Goal: Task Accomplishment & Management: Use online tool/utility

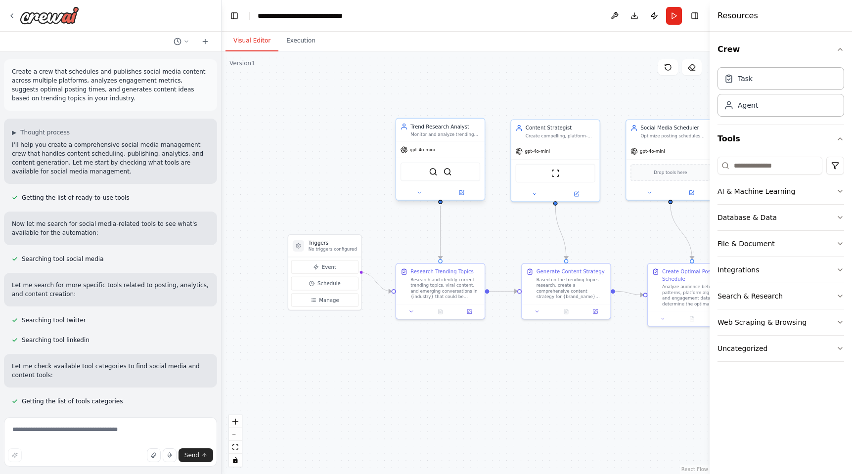
scroll to position [1212, 0]
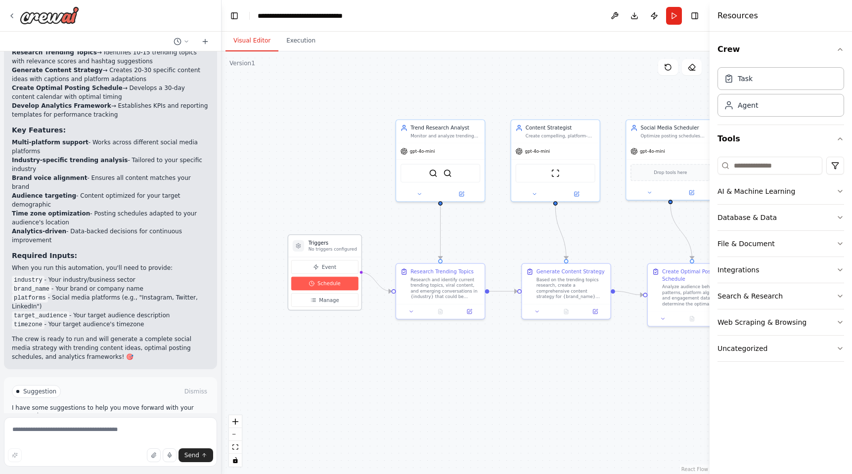
click at [333, 283] on span "Schedule" at bounding box center [328, 283] width 23 height 7
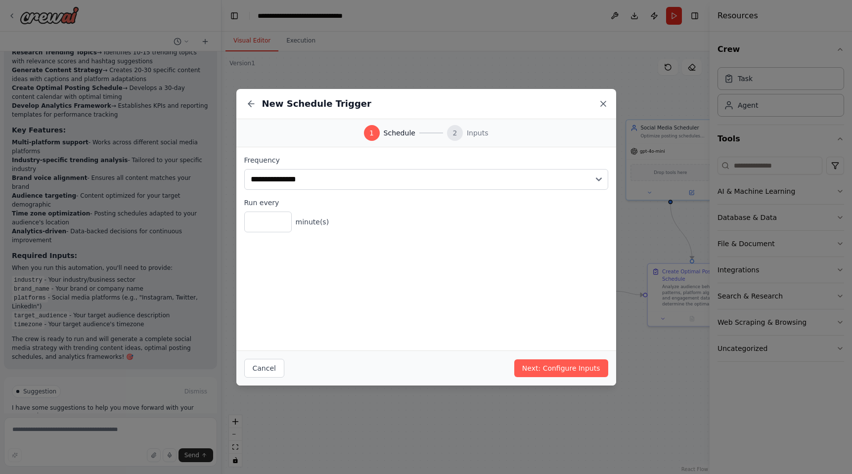
click at [605, 105] on icon at bounding box center [603, 104] width 10 height 10
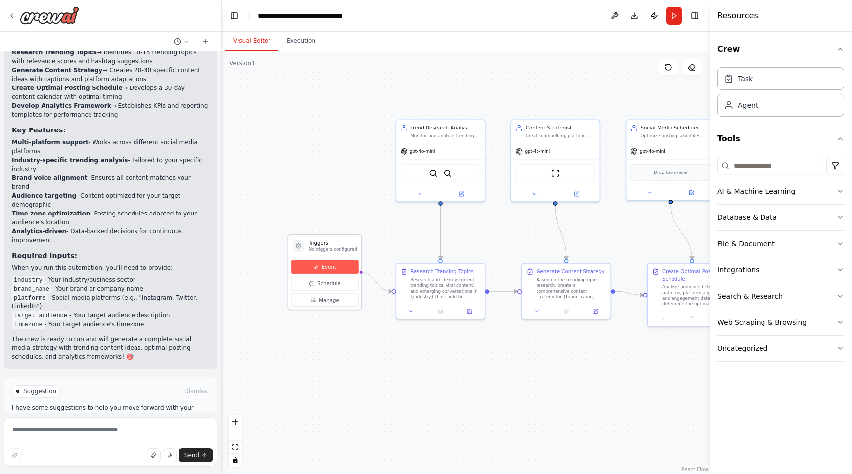
click at [344, 270] on button "Event" at bounding box center [324, 267] width 67 height 14
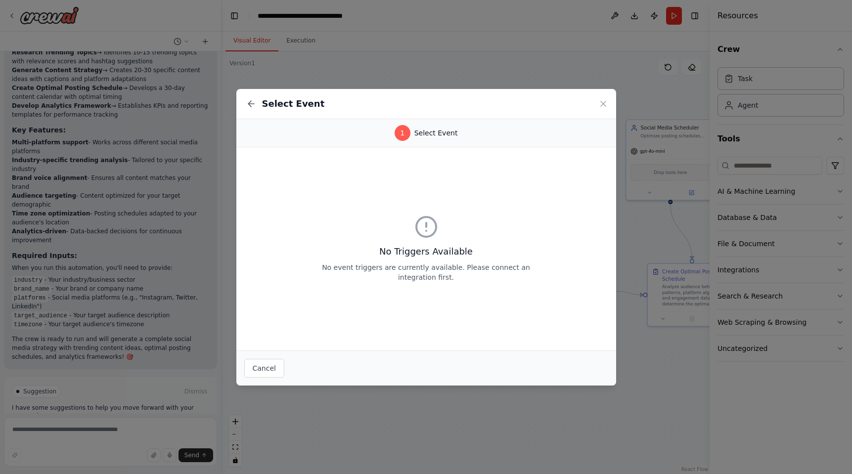
click at [608, 102] on div "Select Event" at bounding box center [426, 104] width 380 height 30
click at [606, 104] on icon at bounding box center [603, 104] width 10 height 10
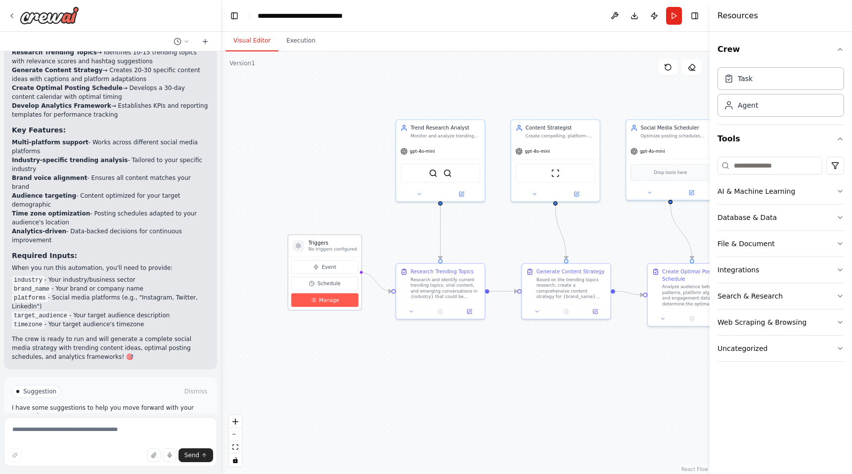
click at [337, 301] on span "Manage" at bounding box center [329, 300] width 20 height 7
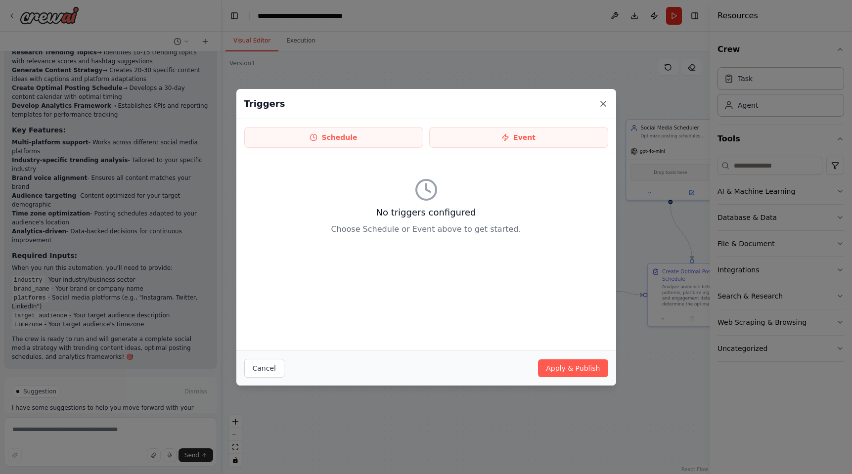
click at [606, 103] on icon at bounding box center [603, 104] width 10 height 10
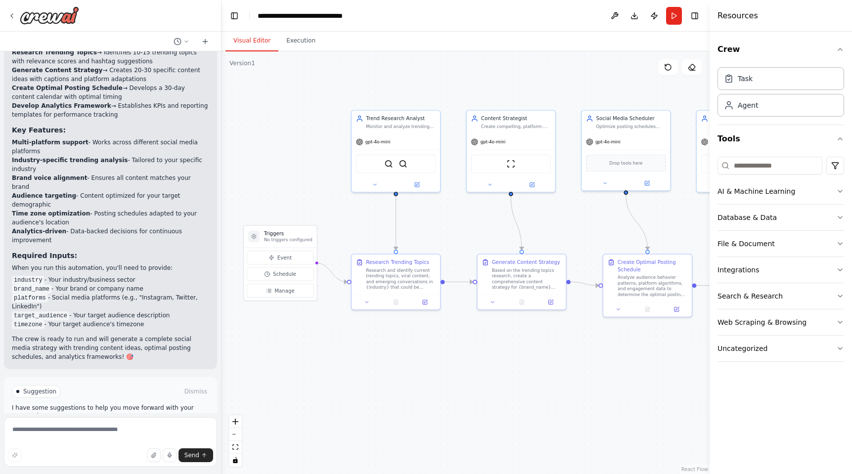
drag, startPoint x: 380, startPoint y: 226, endPoint x: 333, endPoint y: 217, distance: 47.9
click at [333, 217] on div ".deletable-edge-delete-btn { width: 20px; height: 20px; border: 0px solid #ffff…" at bounding box center [466, 262] width 488 height 423
click at [387, 275] on div "Research and identify current trending topics, viral content, and emerging conv…" at bounding box center [398, 277] width 70 height 23
click at [394, 274] on div "Research and identify current trending topics, viral content, and emerging conv…" at bounding box center [398, 277] width 70 height 23
click at [425, 303] on icon at bounding box center [422, 301] width 6 height 6
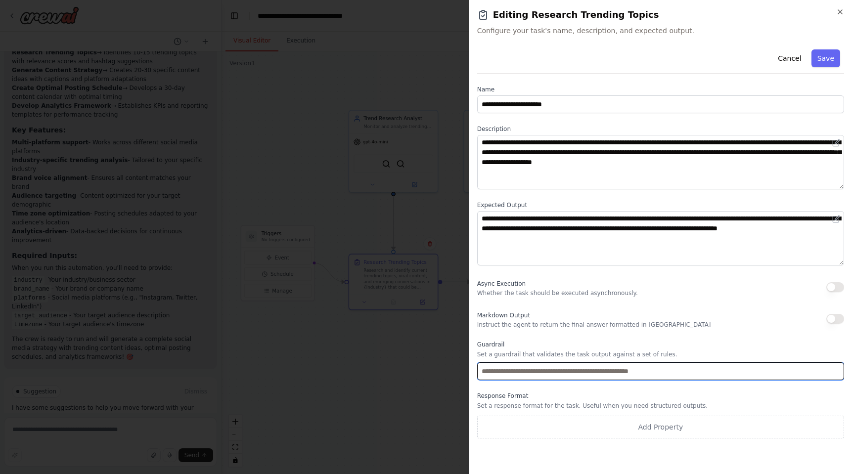
click at [614, 372] on input "text" at bounding box center [660, 371] width 367 height 18
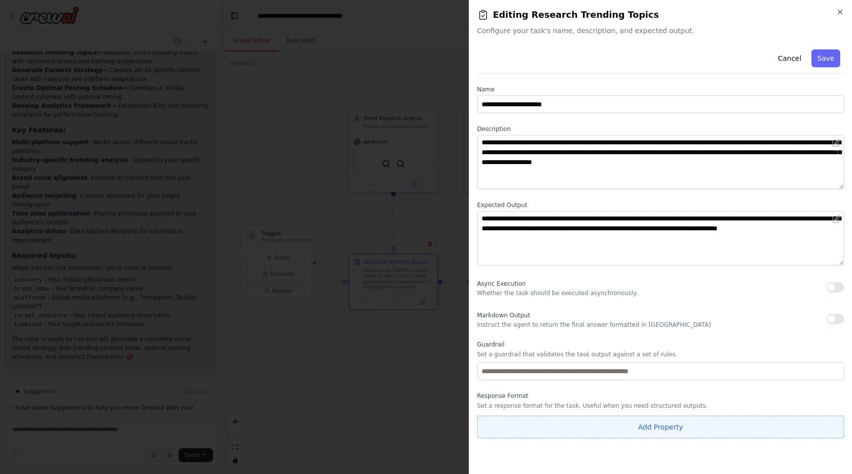
click at [657, 430] on button "Add Property" at bounding box center [660, 427] width 367 height 23
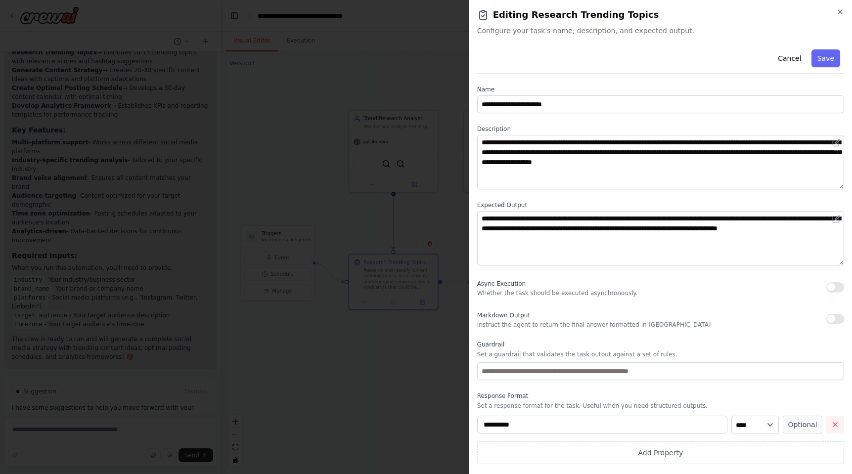
click at [839, 426] on button "button" at bounding box center [835, 425] width 18 height 18
click at [603, 16] on h2 "Editing Research Trending Topics" at bounding box center [660, 15] width 367 height 14
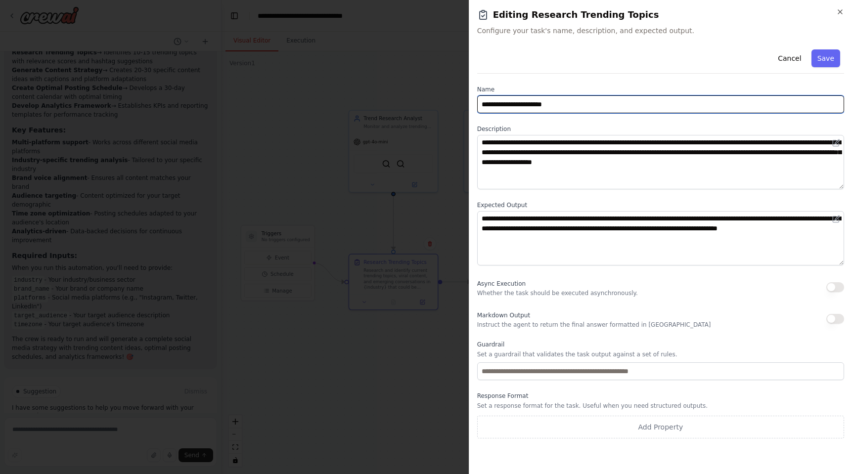
click at [574, 102] on input "**********" at bounding box center [660, 104] width 367 height 18
type input "**********"
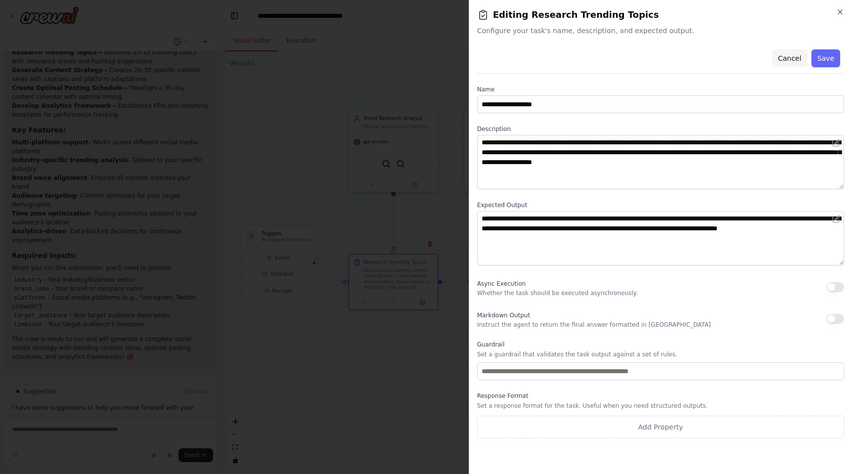
click at [794, 58] on button "Cancel" at bounding box center [789, 58] width 35 height 18
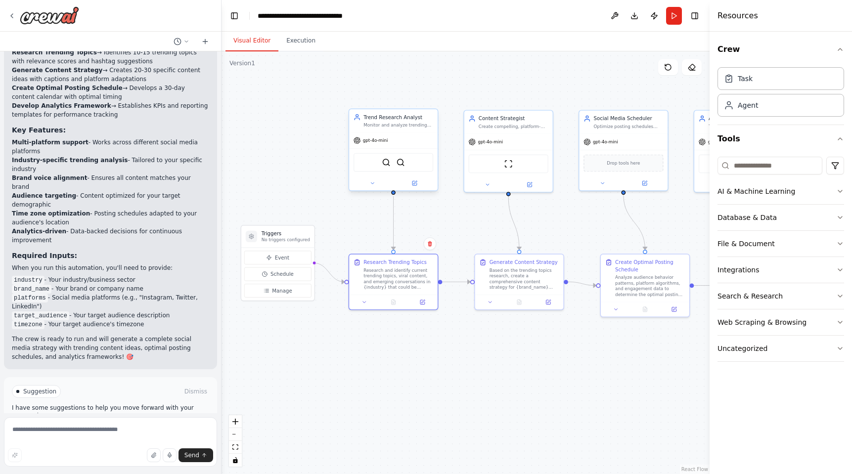
click at [400, 135] on div "gpt-4o-mini" at bounding box center [393, 141] width 89 height 16
click at [415, 187] on button at bounding box center [414, 183] width 41 height 8
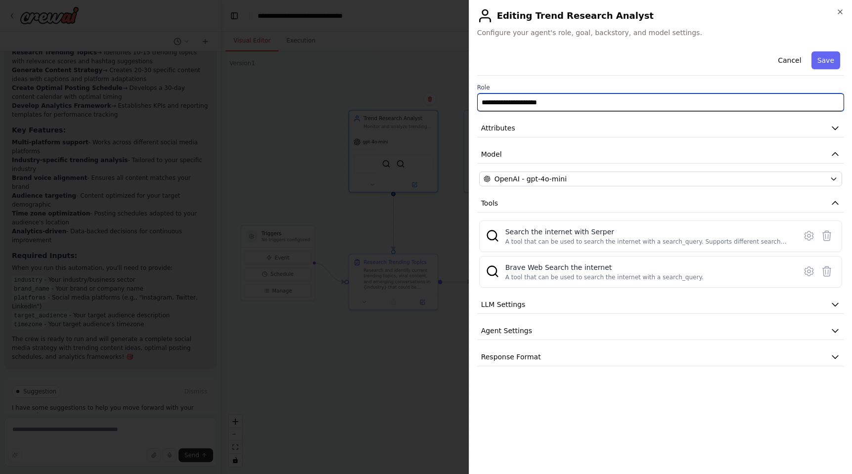
click at [561, 98] on input "**********" at bounding box center [660, 102] width 367 height 18
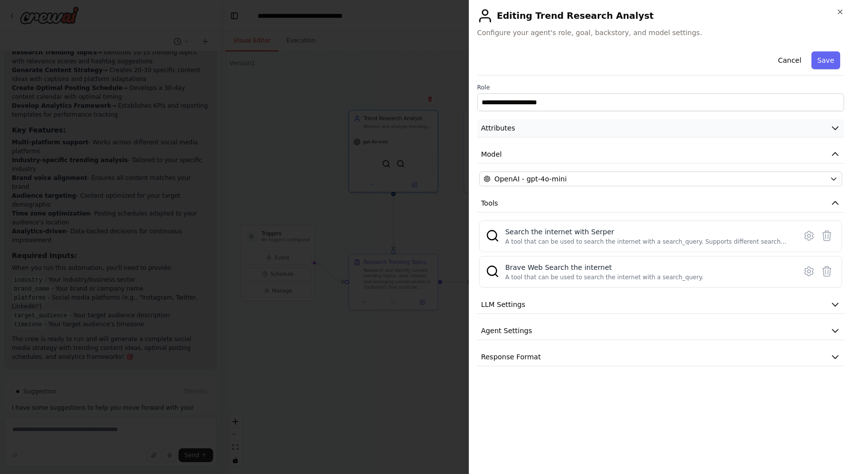
click at [582, 129] on button "Attributes" at bounding box center [660, 128] width 367 height 18
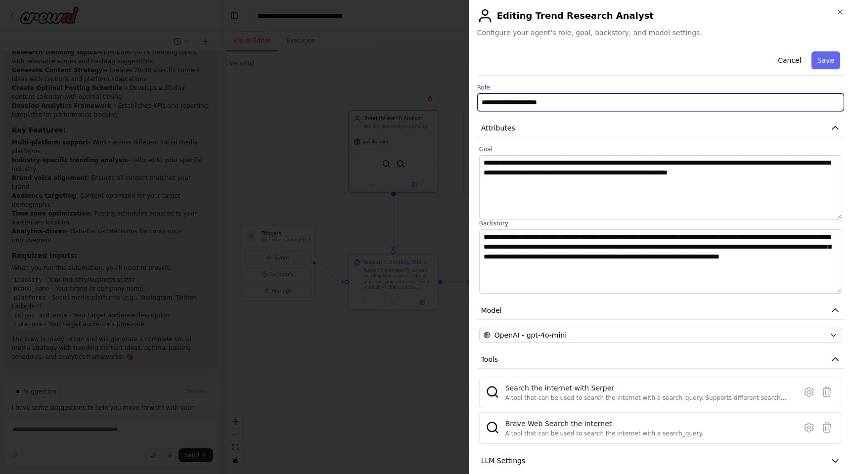
drag, startPoint x: 581, startPoint y: 103, endPoint x: 554, endPoint y: 113, distance: 28.8
click at [581, 103] on input "**********" at bounding box center [660, 102] width 367 height 18
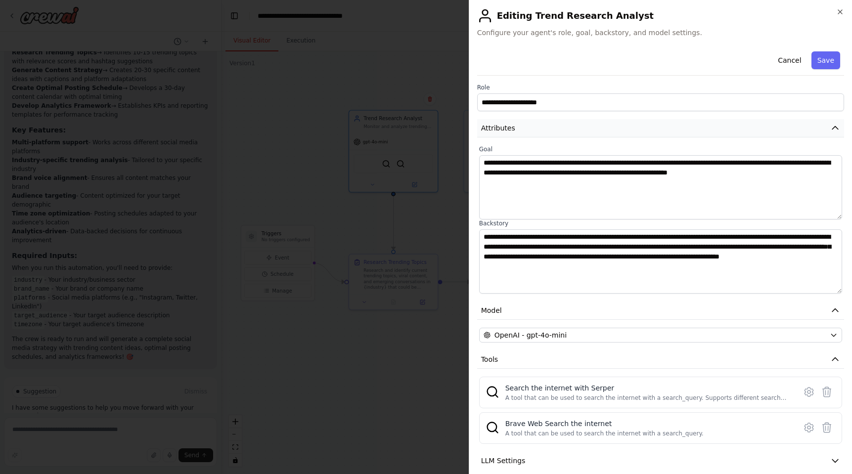
click at [532, 129] on button "Attributes" at bounding box center [660, 128] width 367 height 18
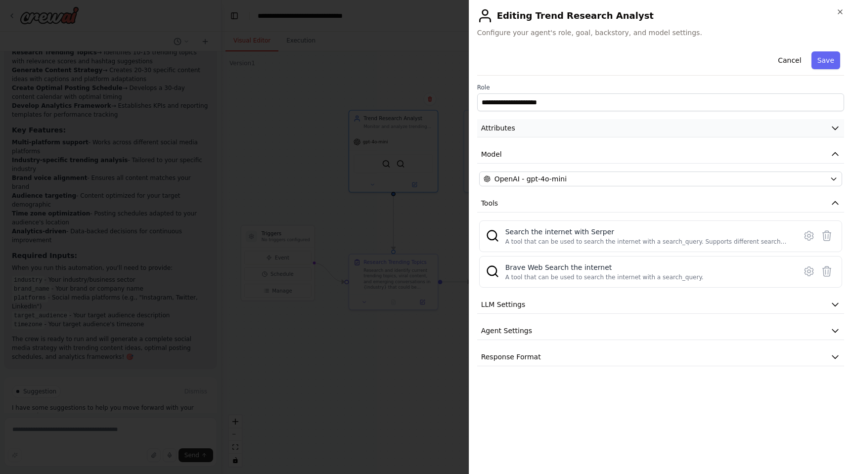
click at [561, 131] on button "Attributes" at bounding box center [660, 128] width 367 height 18
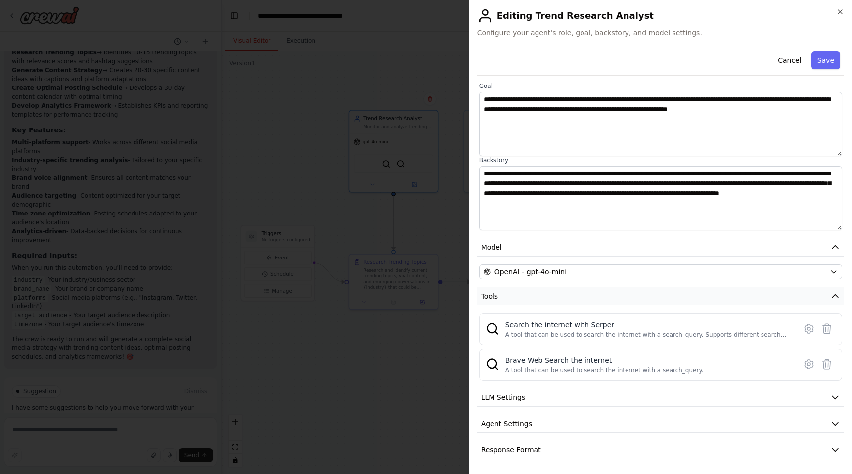
scroll to position [64, 0]
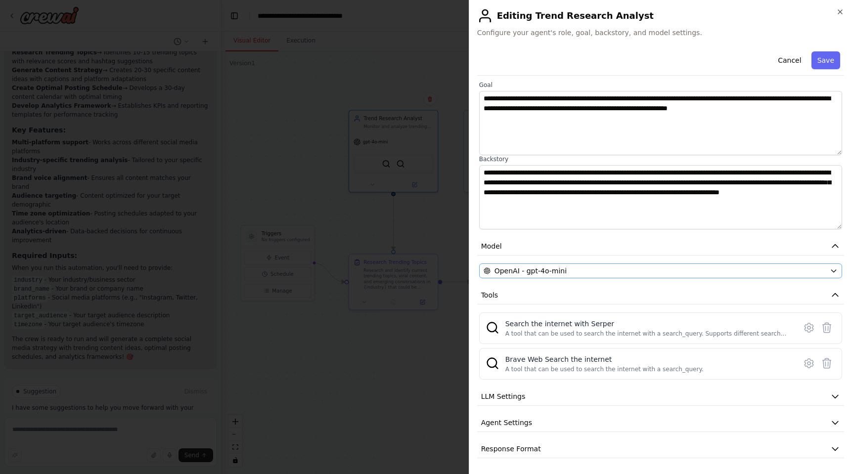
click at [730, 266] on button "OpenAI - gpt-4o-mini" at bounding box center [660, 271] width 363 height 15
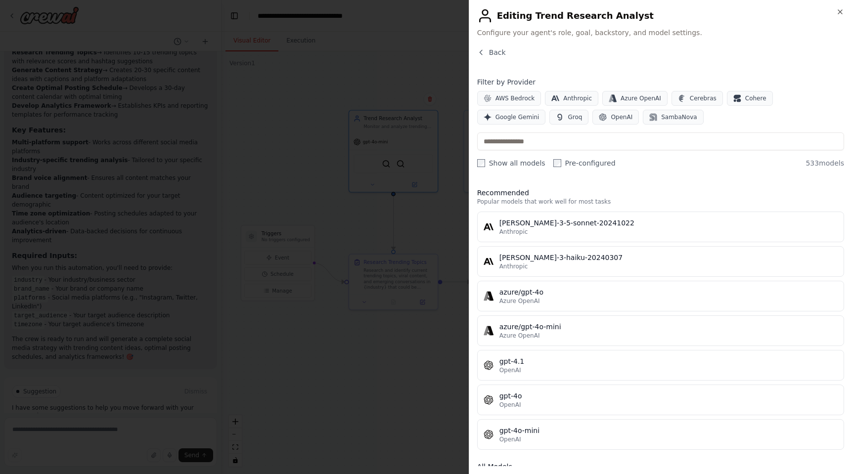
scroll to position [0, 0]
click at [487, 47] on div "Close Editing Trend Research Analyst Configure your agent's role, goal, backsto…" at bounding box center [660, 237] width 383 height 474
click at [491, 51] on span "Back" at bounding box center [497, 52] width 17 height 10
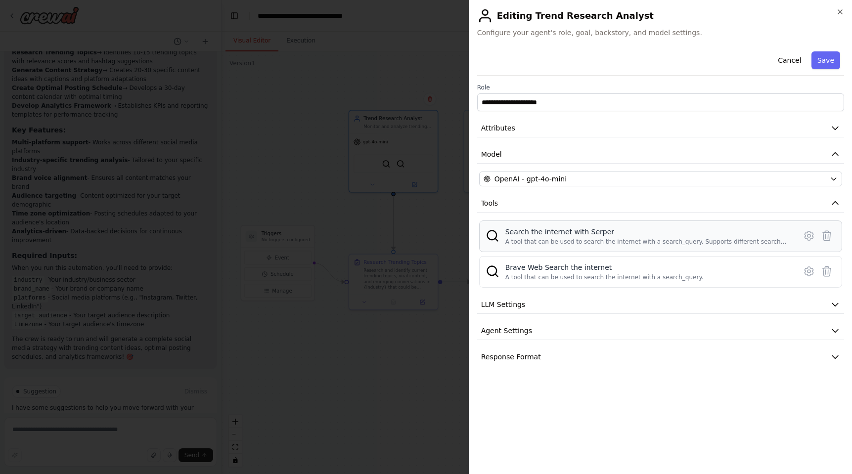
click at [611, 239] on div "A tool that can be used to search the internet with a search_query. Supports di…" at bounding box center [647, 242] width 285 height 8
click at [493, 234] on img at bounding box center [493, 236] width 14 height 14
click at [588, 273] on div "A tool that can be used to search the internet with a search_query." at bounding box center [604, 277] width 198 height 8
click at [591, 297] on button "LLM Settings" at bounding box center [660, 305] width 367 height 18
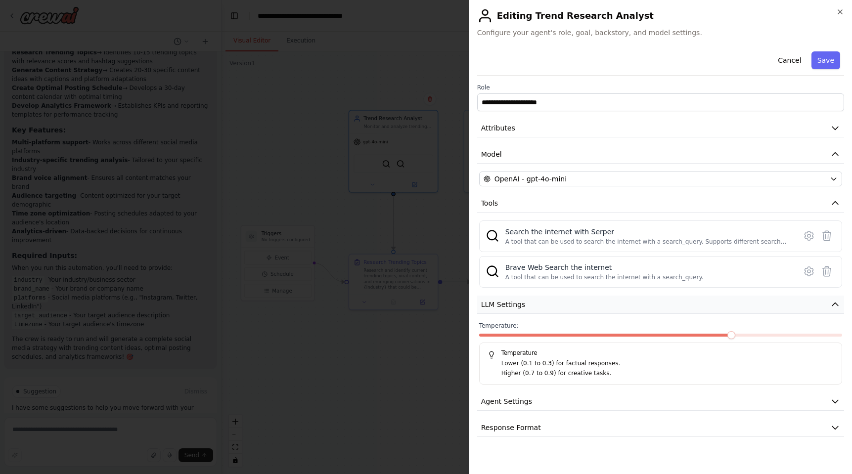
click at [587, 306] on button "LLM Settings" at bounding box center [660, 305] width 367 height 18
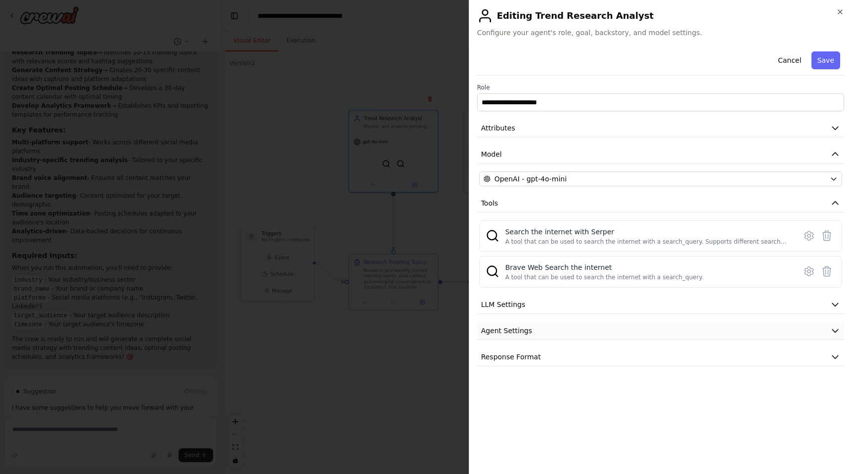
click at [577, 330] on button "Agent Settings" at bounding box center [660, 331] width 367 height 18
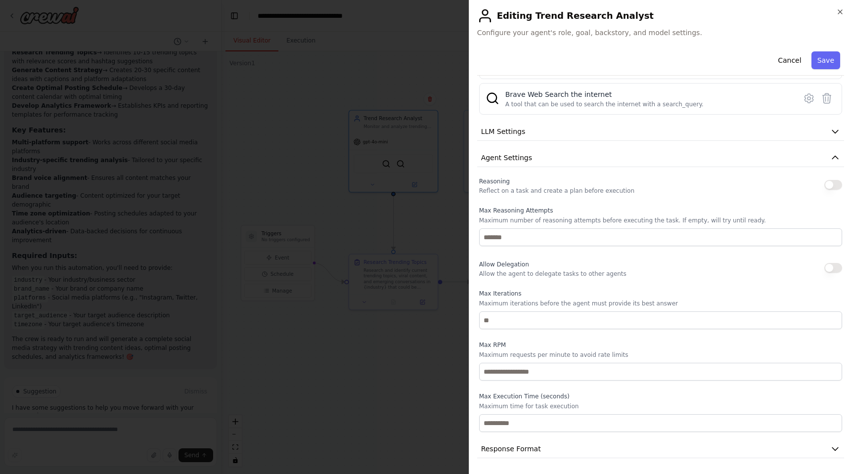
scroll to position [83, 0]
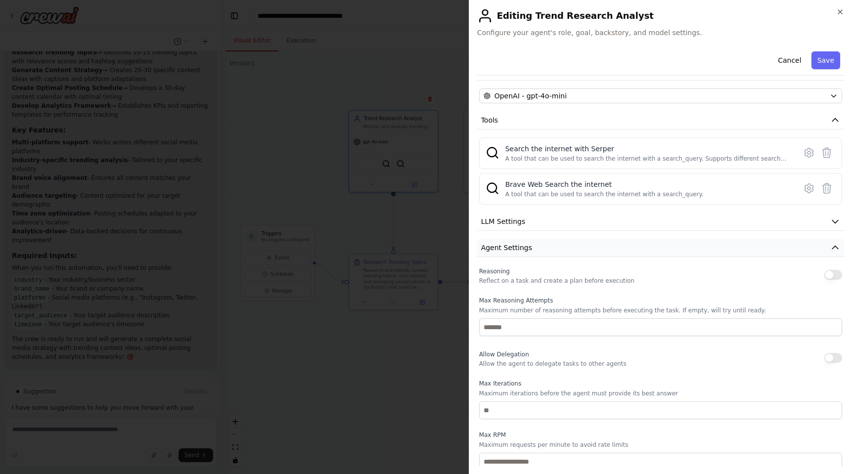
click at [519, 245] on span "Agent Settings" at bounding box center [506, 248] width 51 height 10
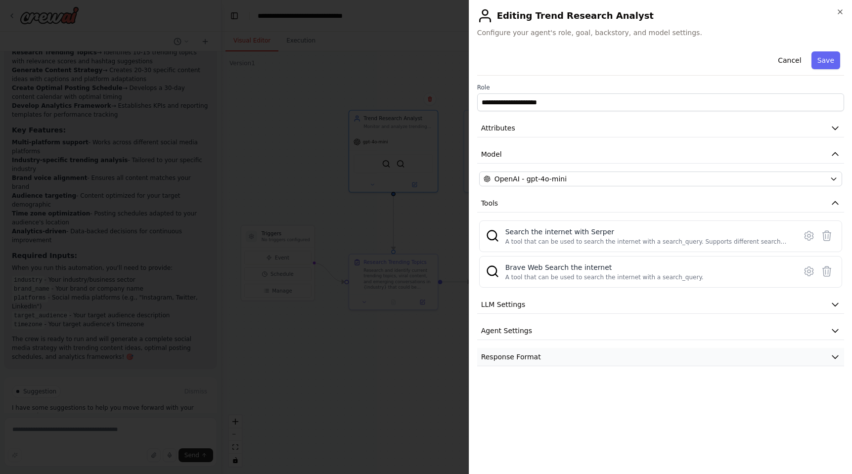
drag, startPoint x: 525, startPoint y: 352, endPoint x: 565, endPoint y: 350, distance: 40.1
click at [525, 351] on button "Response Format" at bounding box center [660, 357] width 367 height 18
click at [584, 355] on button "Response Format" at bounding box center [660, 357] width 367 height 18
click at [793, 60] on button "Cancel" at bounding box center [789, 60] width 35 height 18
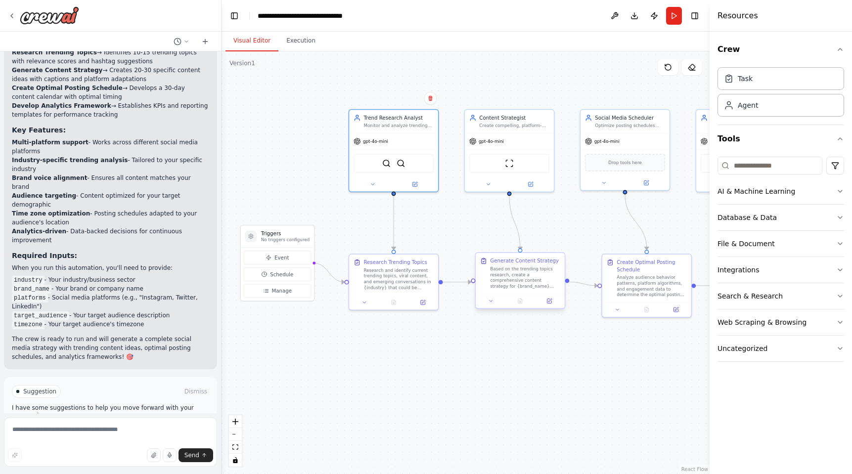
click at [517, 285] on div "Based on the trending topics research, create a comprehensive content strategy …" at bounding box center [525, 277] width 70 height 23
click at [549, 301] on button at bounding box center [549, 301] width 25 height 9
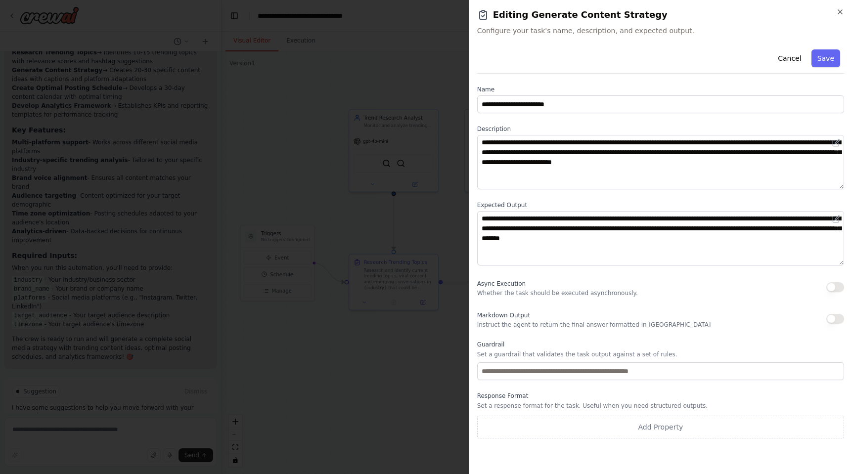
drag, startPoint x: 840, startPoint y: 13, endPoint x: 748, endPoint y: 76, distance: 111.0
click at [840, 13] on icon "button" at bounding box center [840, 12] width 8 height 8
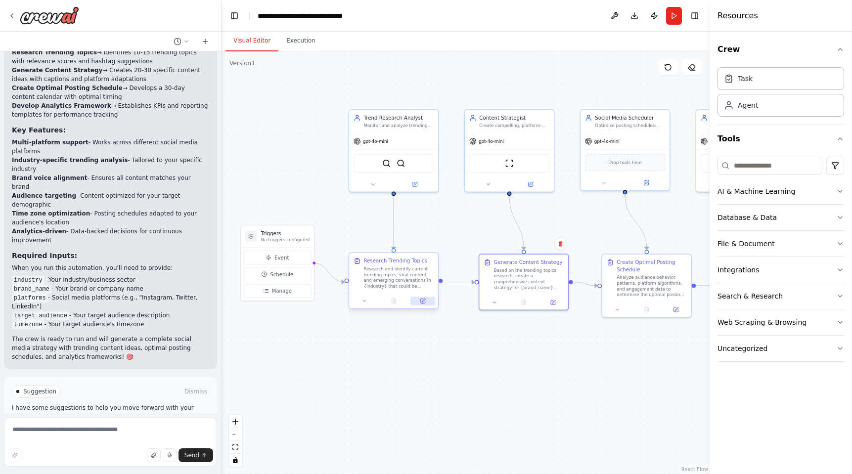
click at [424, 302] on icon at bounding box center [423, 301] width 4 height 4
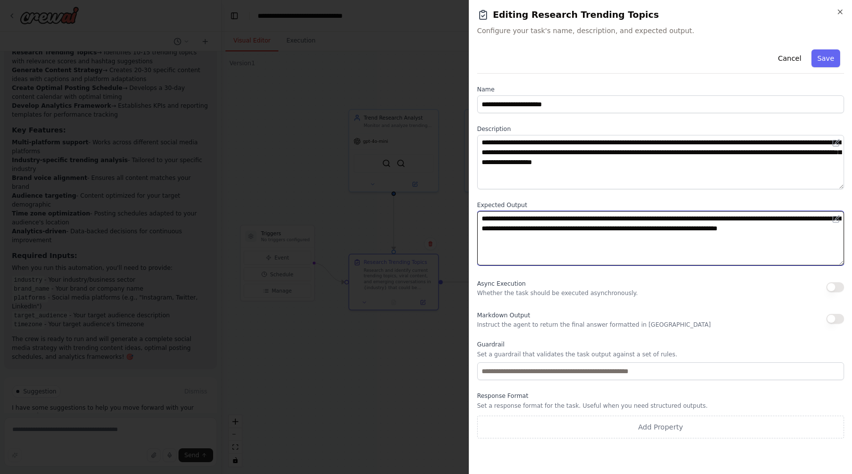
drag, startPoint x: 518, startPoint y: 222, endPoint x: 648, endPoint y: 225, distance: 130.6
click at [648, 225] on textarea "**********" at bounding box center [660, 238] width 367 height 54
click at [648, 237] on textarea "**********" at bounding box center [660, 238] width 367 height 54
drag, startPoint x: 625, startPoint y: 218, endPoint x: 733, endPoint y: 237, distance: 110.0
click at [733, 237] on textarea "**********" at bounding box center [660, 238] width 367 height 54
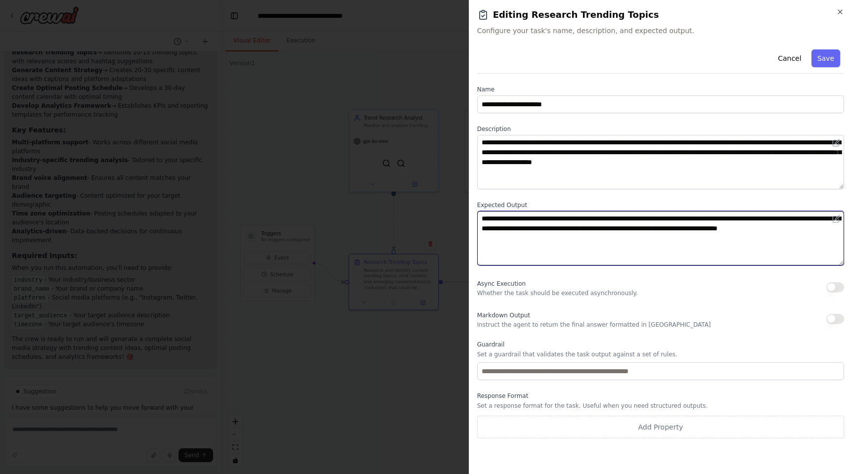
click at [710, 251] on textarea "**********" at bounding box center [660, 238] width 367 height 54
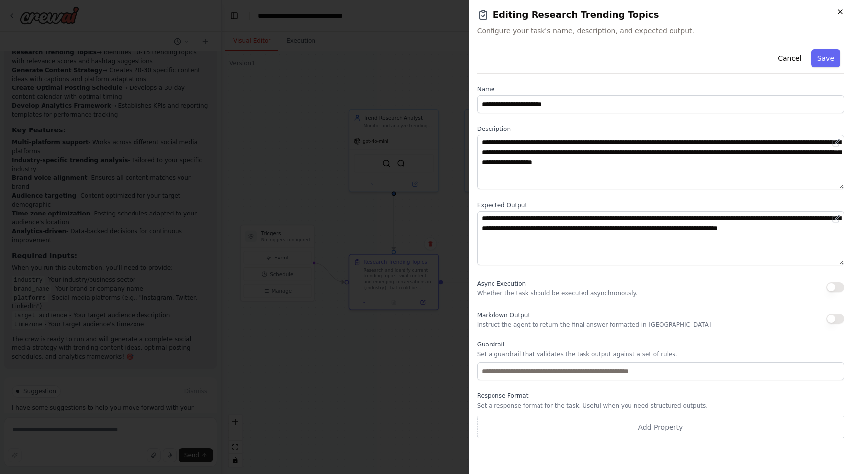
click at [839, 8] on icon "button" at bounding box center [840, 12] width 8 height 8
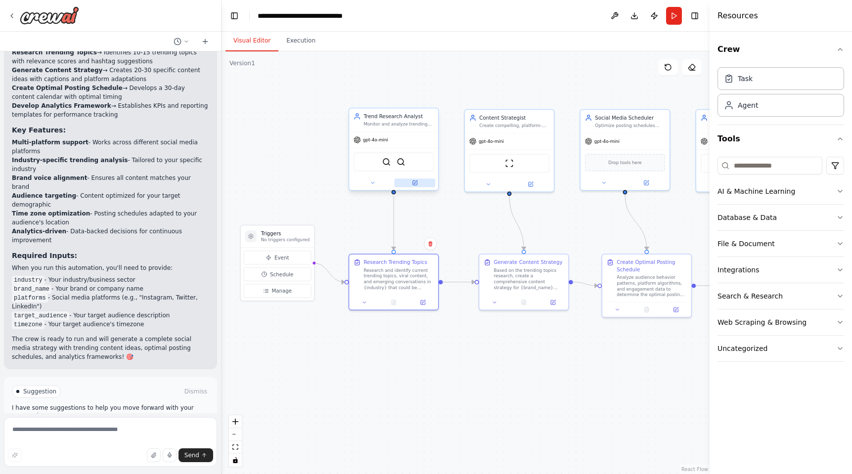
click at [417, 181] on icon at bounding box center [415, 181] width 3 height 3
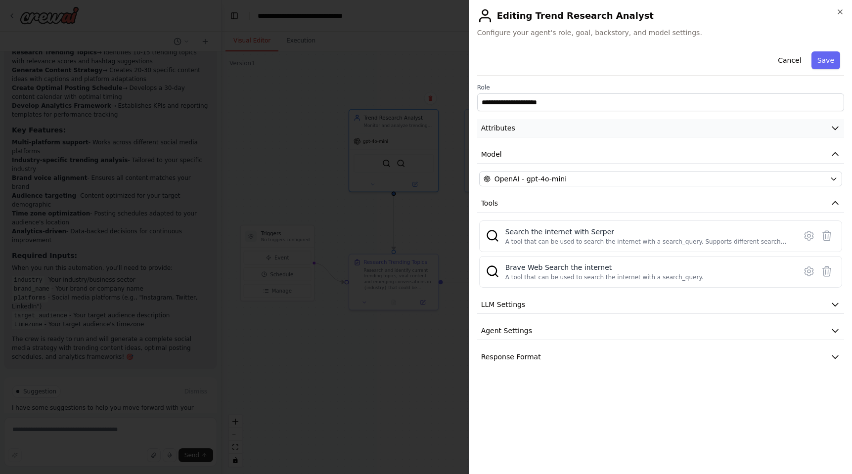
click at [532, 131] on button "Attributes" at bounding box center [660, 128] width 367 height 18
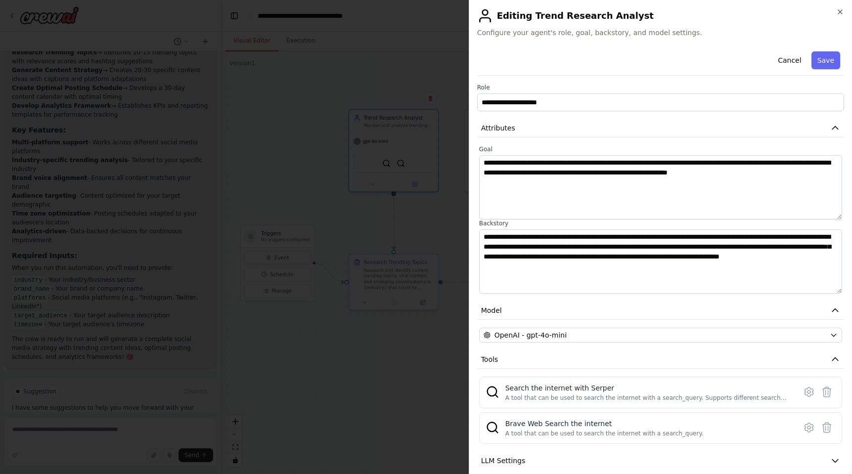
scroll to position [64, 0]
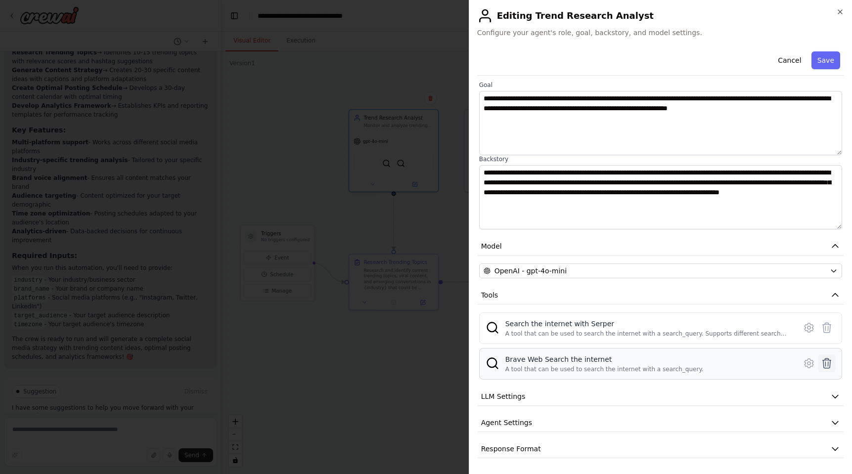
click at [827, 357] on button at bounding box center [827, 364] width 18 height 18
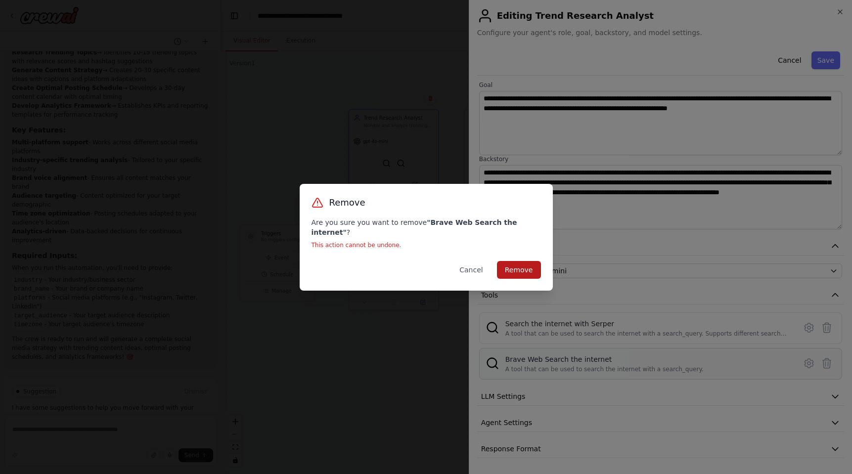
click at [526, 264] on button "Remove" at bounding box center [519, 270] width 44 height 18
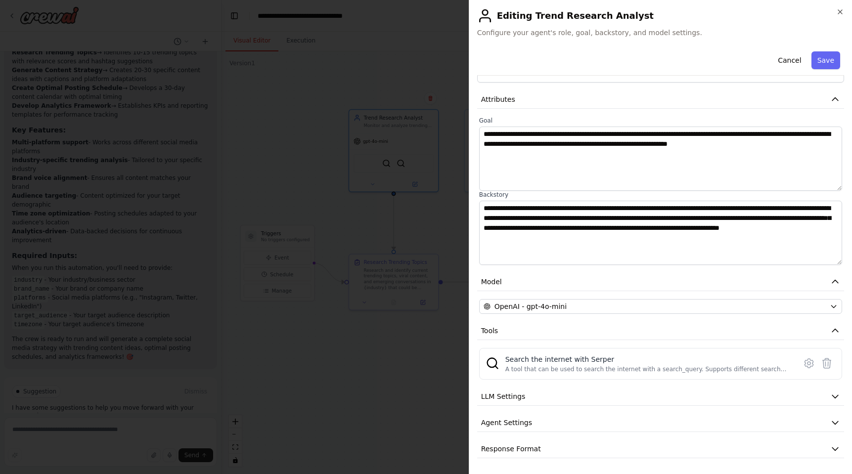
scroll to position [29, 0]
click at [808, 363] on icon at bounding box center [809, 364] width 12 height 12
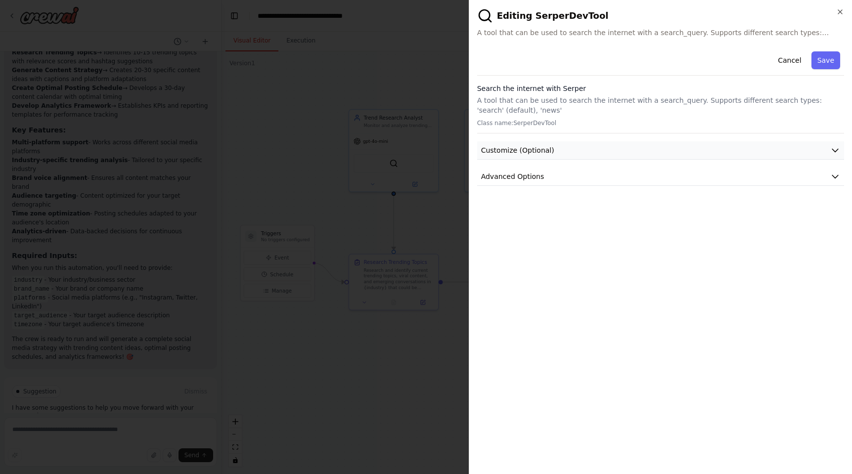
click at [627, 150] on button "Customize (Optional)" at bounding box center [660, 150] width 367 height 18
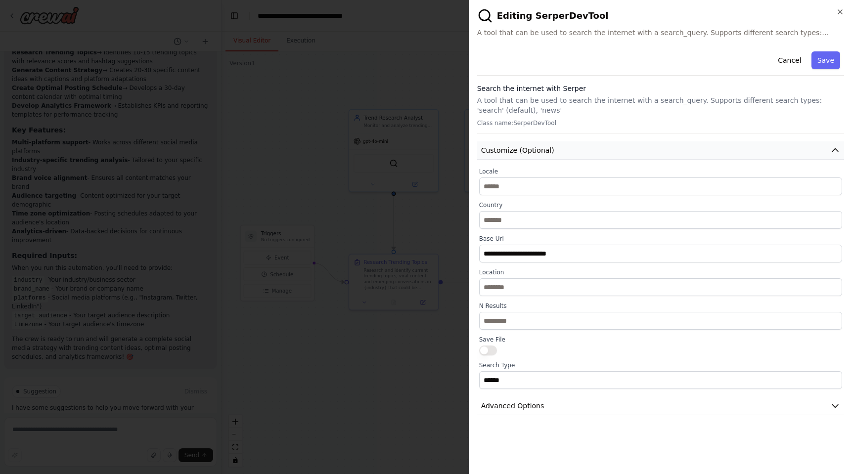
click at [617, 153] on button "Customize (Optional)" at bounding box center [660, 150] width 367 height 18
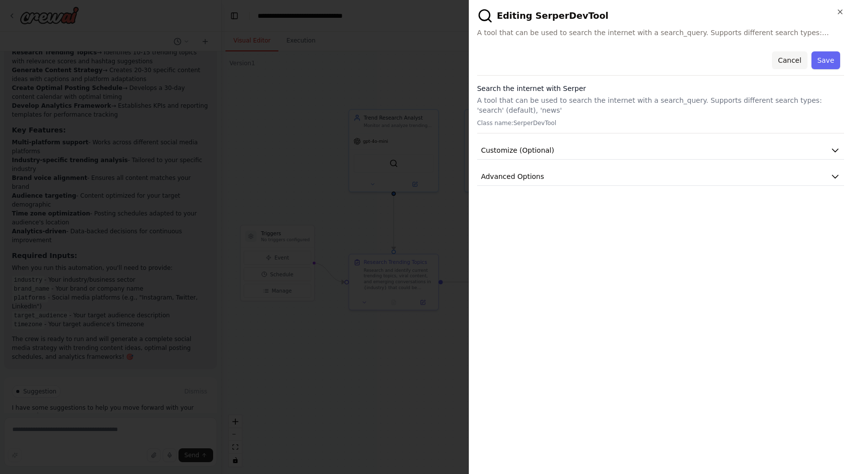
click at [802, 59] on button "Cancel" at bounding box center [789, 60] width 35 height 18
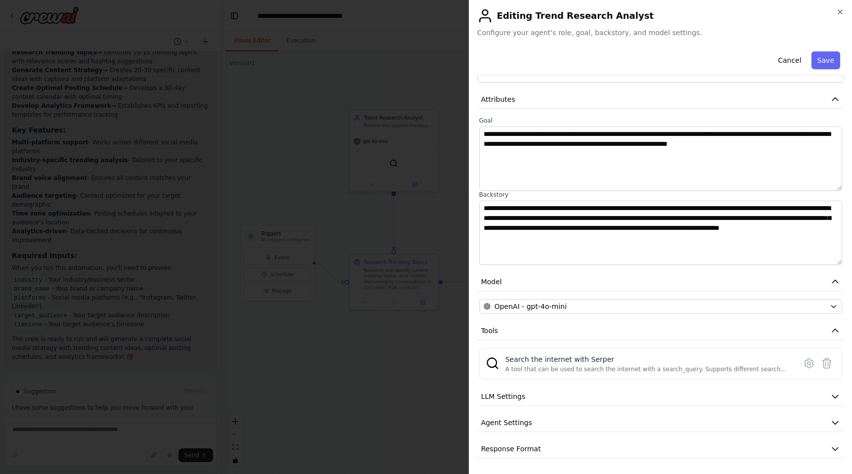
scroll to position [29, 0]
click at [564, 282] on button "Model" at bounding box center [660, 282] width 367 height 18
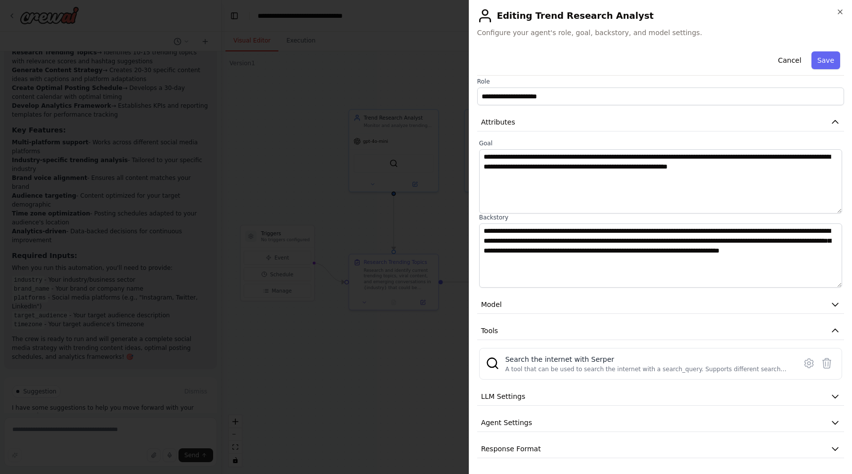
click at [549, 295] on div "**********" at bounding box center [660, 250] width 367 height 417
click at [547, 302] on button "Model" at bounding box center [660, 305] width 367 height 18
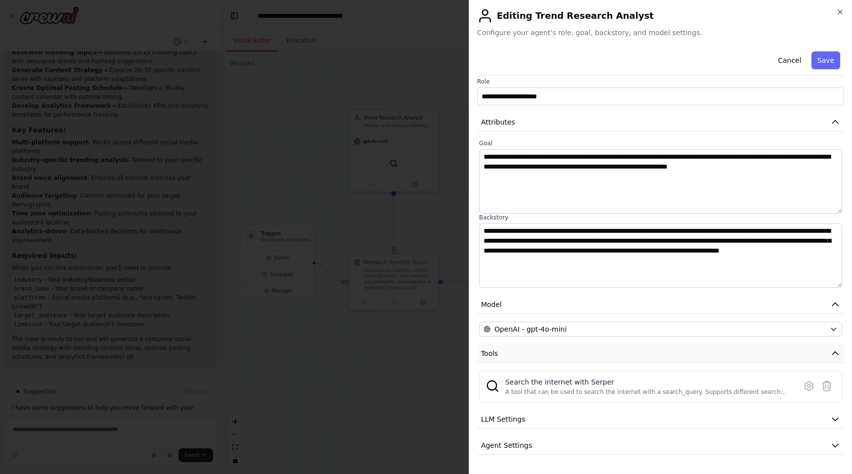
click at [543, 352] on button "Tools" at bounding box center [660, 354] width 367 height 18
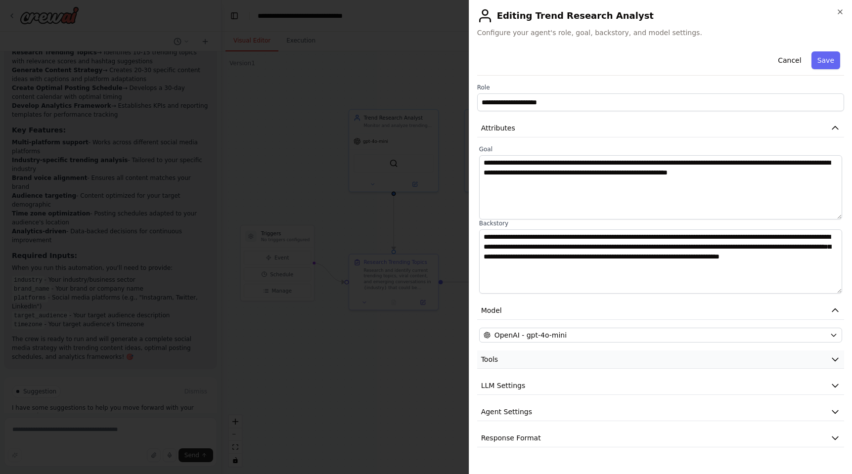
click at [544, 354] on button "Tools" at bounding box center [660, 360] width 367 height 18
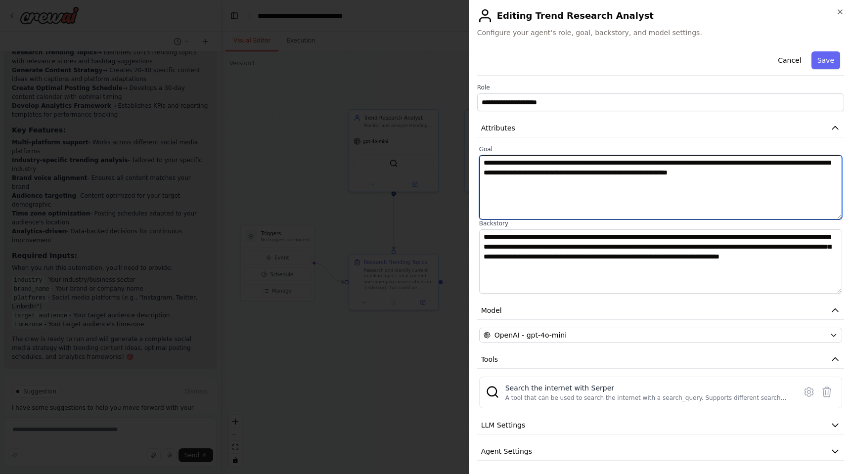
drag, startPoint x: 497, startPoint y: 165, endPoint x: 696, endPoint y: 174, distance: 199.5
click at [696, 174] on textarea "**********" at bounding box center [660, 187] width 363 height 64
click at [601, 187] on textarea "**********" at bounding box center [660, 187] width 363 height 64
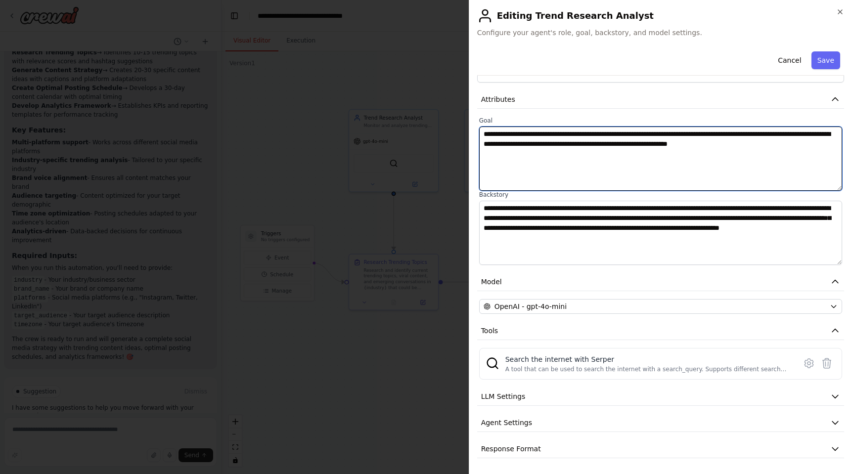
scroll to position [29, 0]
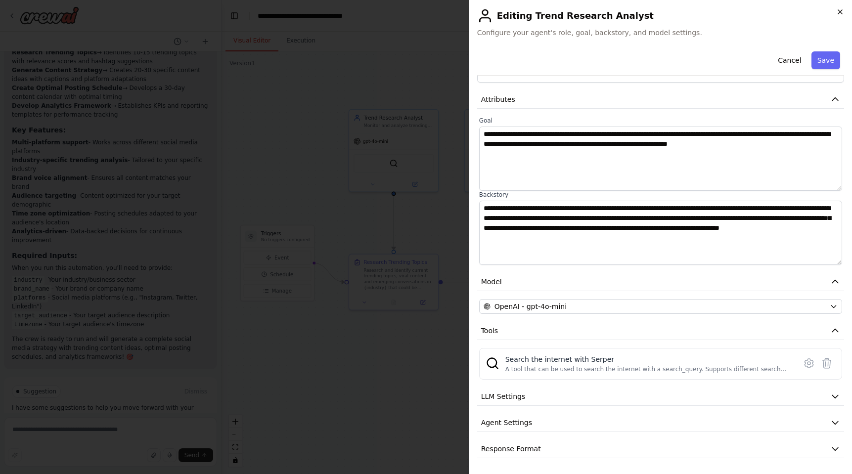
click at [838, 13] on icon "button" at bounding box center [840, 12] width 8 height 8
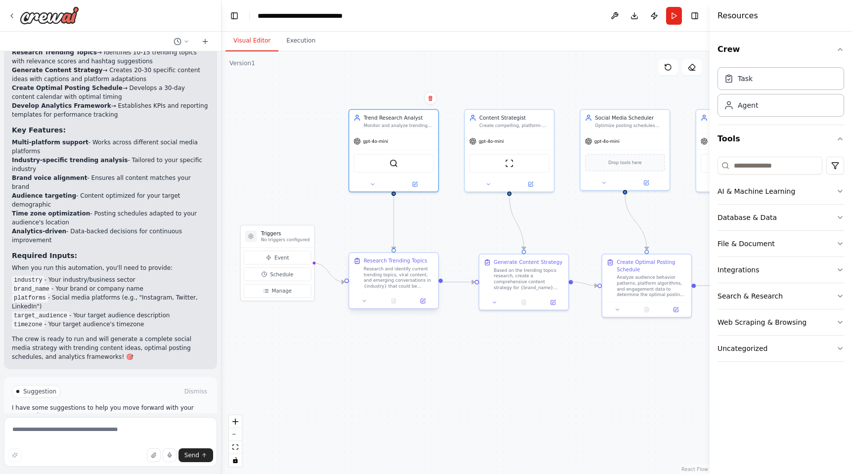
click at [423, 306] on div at bounding box center [393, 301] width 89 height 15
click at [424, 302] on icon at bounding box center [423, 301] width 4 height 4
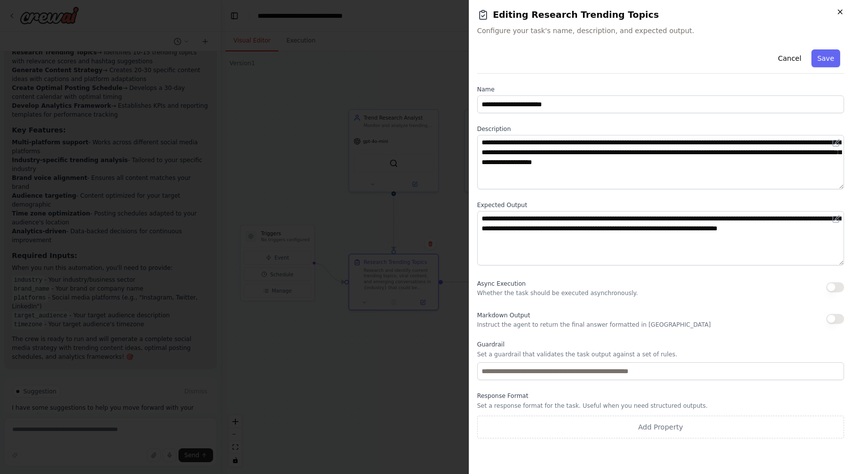
click at [839, 14] on icon "button" at bounding box center [840, 12] width 8 height 8
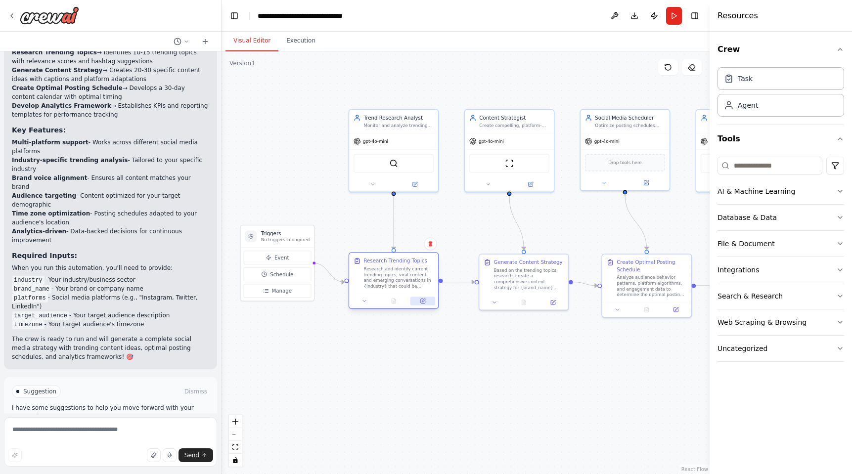
click at [424, 305] on button at bounding box center [422, 301] width 25 height 9
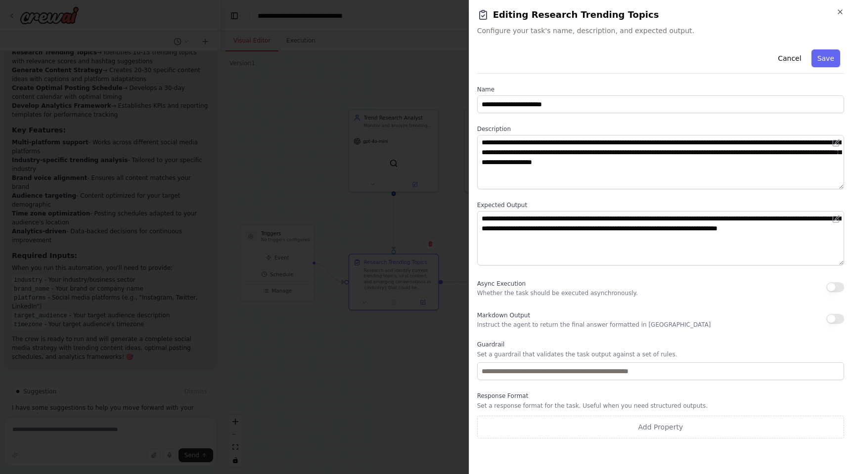
scroll to position [0, 0]
click at [840, 6] on div "**********" at bounding box center [660, 237] width 383 height 474
click at [839, 11] on icon "button" at bounding box center [840, 12] width 8 height 8
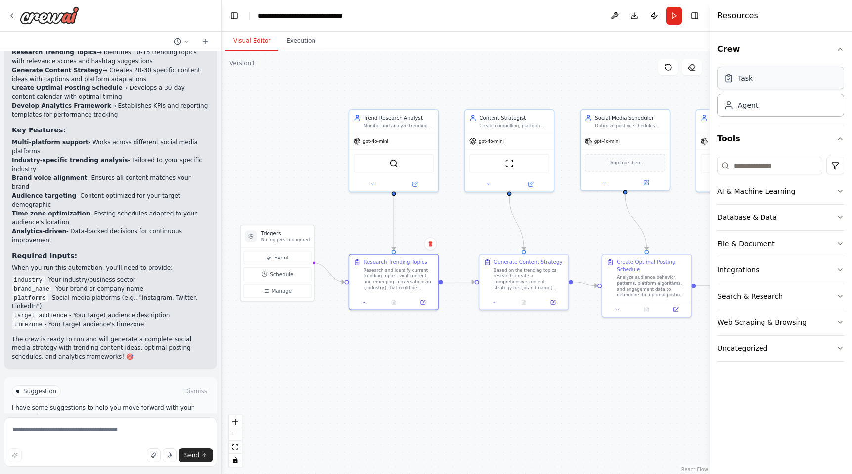
click at [749, 85] on div "Task" at bounding box center [780, 78] width 127 height 23
drag, startPoint x: 392, startPoint y: 413, endPoint x: 307, endPoint y: 366, distance: 96.9
click at [307, 366] on div "Role of the agent Goal of the agent" at bounding box center [334, 366] width 70 height 14
click at [517, 416] on icon at bounding box center [517, 414] width 6 height 6
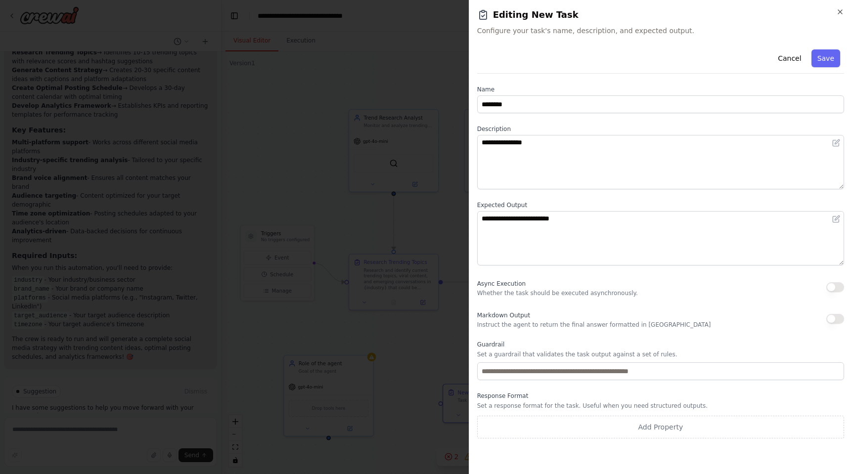
click at [844, 9] on div "**********" at bounding box center [660, 237] width 383 height 474
click at [834, 11] on h2 "Editing New Task" at bounding box center [660, 15] width 367 height 14
click at [839, 9] on icon "button" at bounding box center [840, 12] width 8 height 8
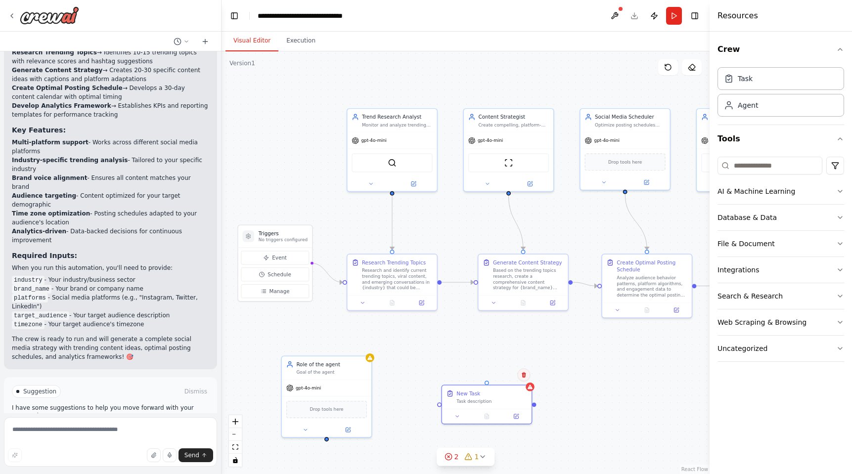
click at [525, 374] on icon at bounding box center [524, 375] width 6 height 6
click at [498, 372] on button "Confirm" at bounding box center [495, 375] width 35 height 12
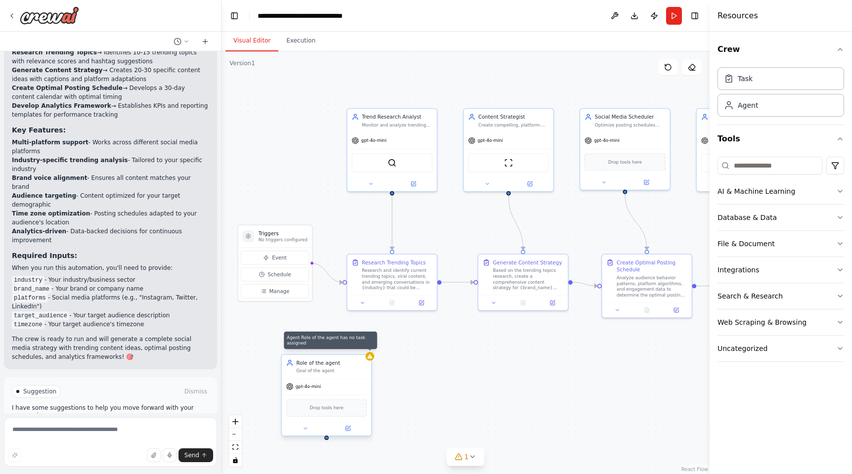
click at [371, 359] on icon at bounding box center [370, 357] width 6 height 6
click at [365, 345] on icon at bounding box center [363, 344] width 4 height 5
click at [329, 346] on button "Confirm" at bounding box center [335, 345] width 35 height 12
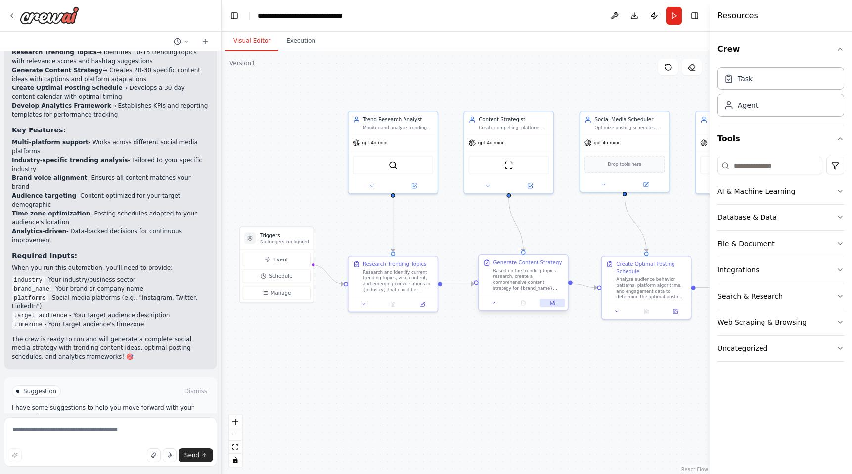
click at [557, 304] on button at bounding box center [552, 303] width 25 height 9
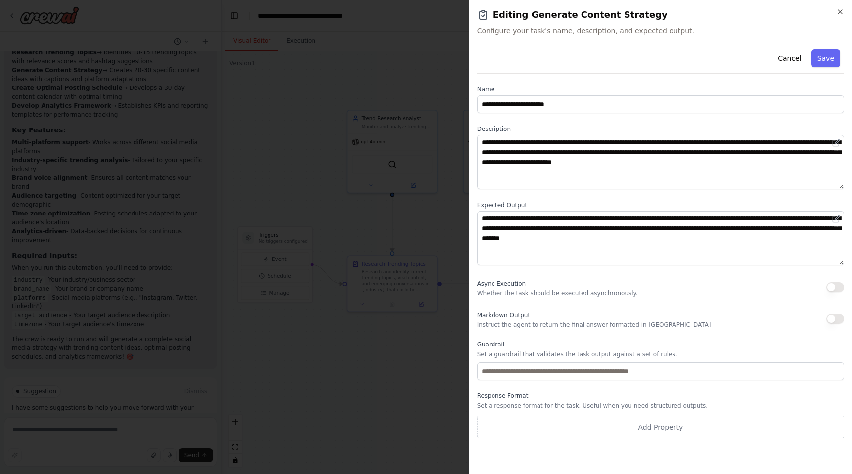
scroll to position [0, 0]
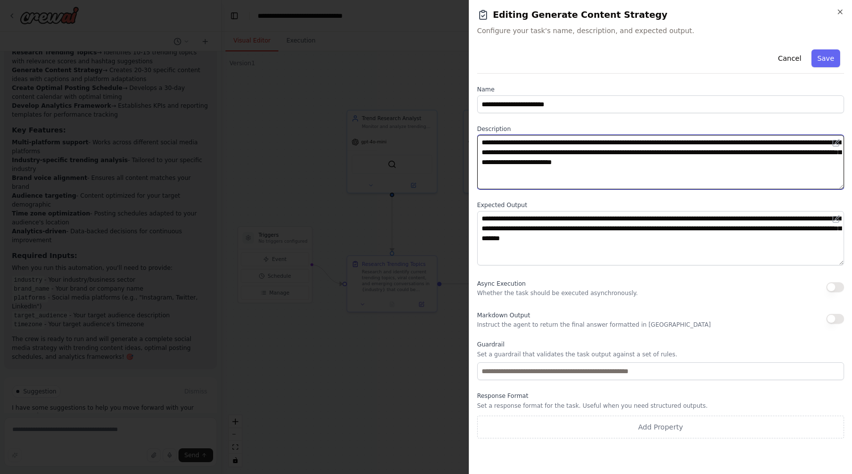
drag, startPoint x: 569, startPoint y: 146, endPoint x: 656, endPoint y: 148, distance: 87.1
click at [656, 148] on textarea "**********" at bounding box center [660, 162] width 367 height 54
click at [562, 171] on textarea "**********" at bounding box center [660, 162] width 367 height 54
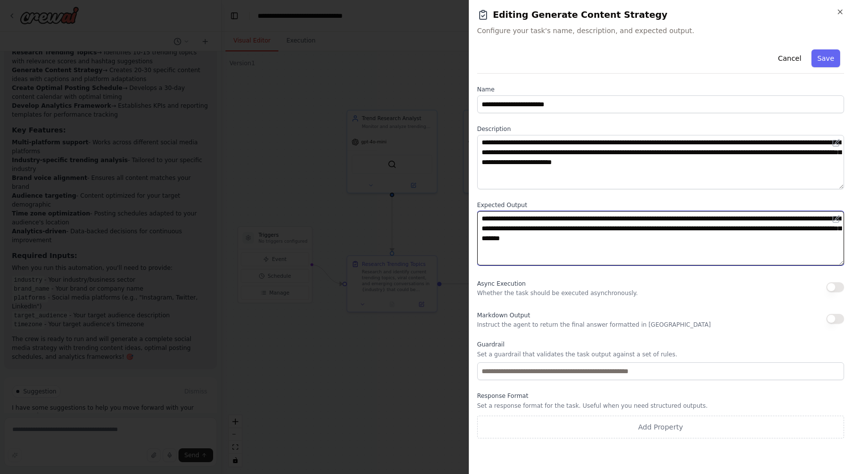
drag, startPoint x: 490, startPoint y: 217, endPoint x: 732, endPoint y: 228, distance: 242.1
click at [732, 228] on textarea "**********" at bounding box center [660, 238] width 367 height 54
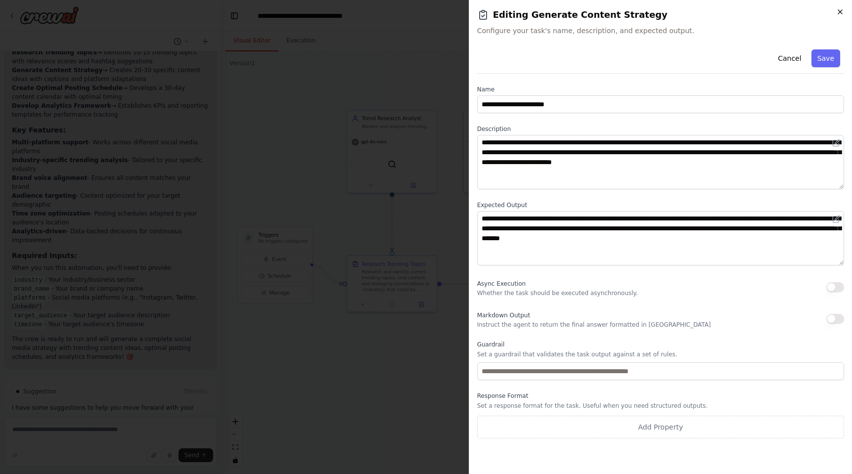
click at [840, 12] on icon "button" at bounding box center [840, 12] width 8 height 8
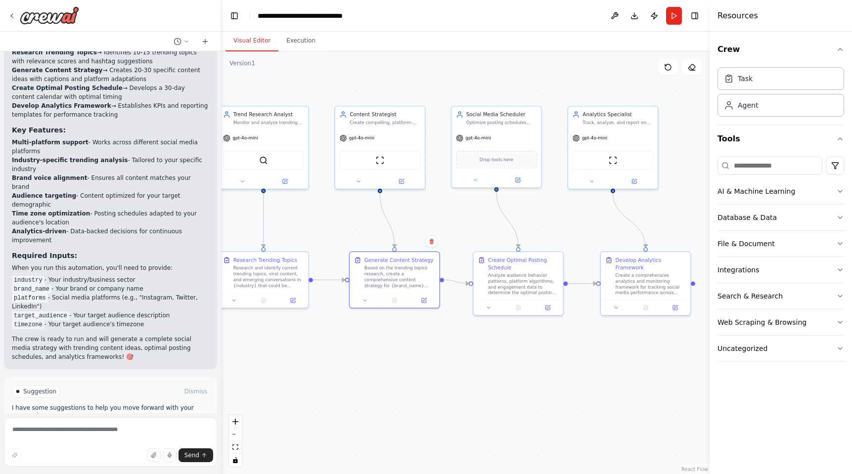
drag, startPoint x: 527, startPoint y: 226, endPoint x: 470, endPoint y: 222, distance: 57.0
click at [470, 222] on div ".deletable-edge-delete-btn { width: 20px; height: 20px; border: 0px solid #ffff…" at bounding box center [466, 262] width 488 height 423
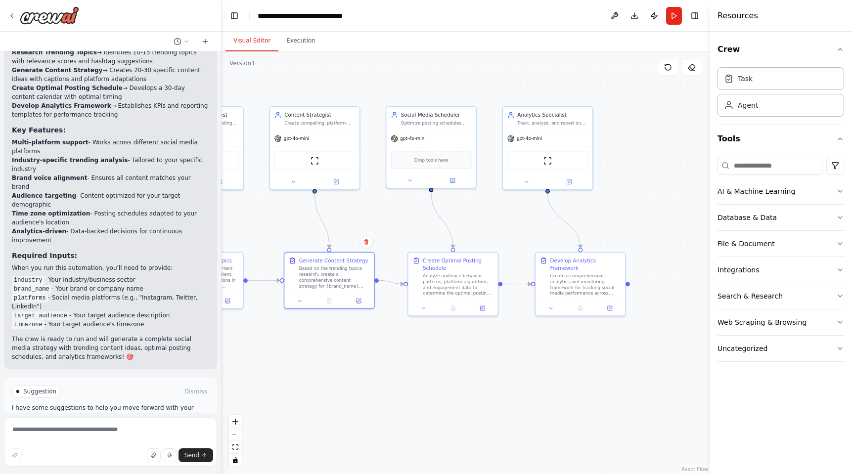
drag, startPoint x: 596, startPoint y: 238, endPoint x: 537, endPoint y: 238, distance: 58.8
click at [537, 238] on div ".deletable-edge-delete-btn { width: 20px; height: 20px; border: 0px solid #ffff…" at bounding box center [466, 262] width 488 height 423
click at [556, 140] on div "gpt-4o-mini" at bounding box center [548, 137] width 90 height 16
click at [565, 225] on icon "Edge from eaa146db-740d-469d-bade-f6c132d782d9 to d76a562f-5b28-4122-bc28-18a5e…" at bounding box center [563, 221] width 33 height 54
click at [564, 220] on icon at bounding box center [563, 221] width 5 height 6
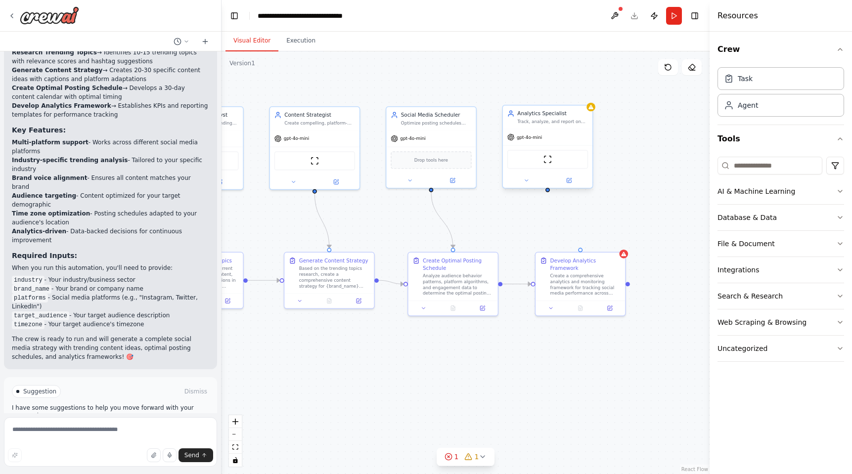
click at [583, 133] on div "gpt-4o-mini" at bounding box center [548, 137] width 90 height 16
click at [585, 98] on button at bounding box center [584, 95] width 13 height 13
click at [584, 132] on div "gpt-4o-mini" at bounding box center [548, 137] width 90 height 16
click at [641, 130] on div ".deletable-edge-delete-btn { width: 20px; height: 20px; border: 0px solid #ffff…" at bounding box center [466, 262] width 488 height 423
click at [571, 134] on div "gpt-4o-mini" at bounding box center [548, 137] width 90 height 16
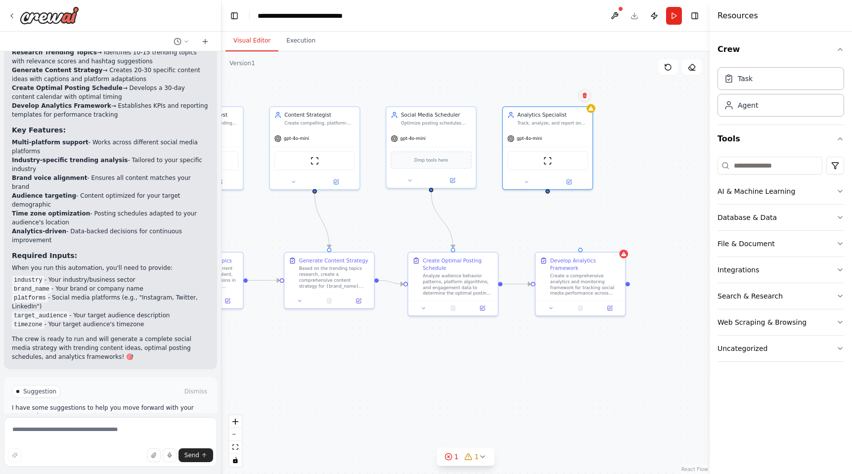
click at [587, 98] on icon at bounding box center [585, 95] width 6 height 6
click at [565, 99] on button "Confirm" at bounding box center [556, 96] width 35 height 12
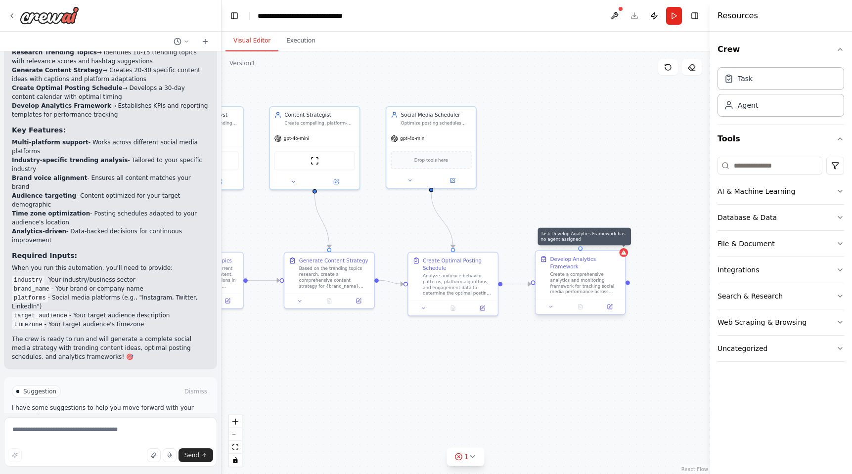
click at [628, 252] on div at bounding box center [623, 252] width 9 height 9
click at [657, 182] on div ".deletable-edge-delete-btn { width: 20px; height: 20px; border: 0px solid #ffff…" at bounding box center [466, 262] width 488 height 423
click at [774, 190] on div "AI & Machine Learning" at bounding box center [756, 191] width 78 height 10
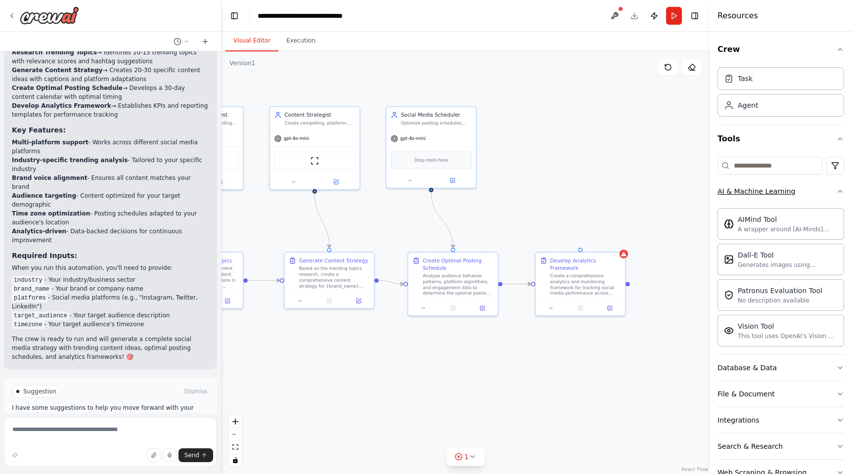
click at [774, 190] on div "AI & Machine Learning" at bounding box center [756, 191] width 78 height 10
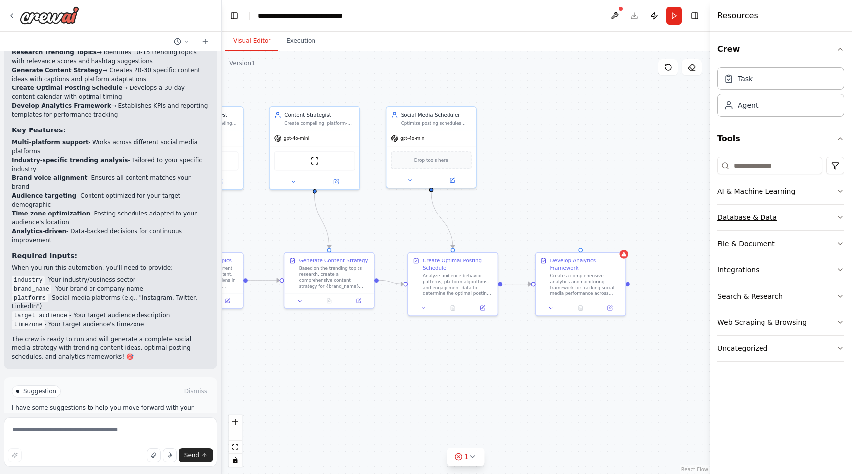
click at [768, 212] on button "Database & Data" at bounding box center [780, 218] width 127 height 26
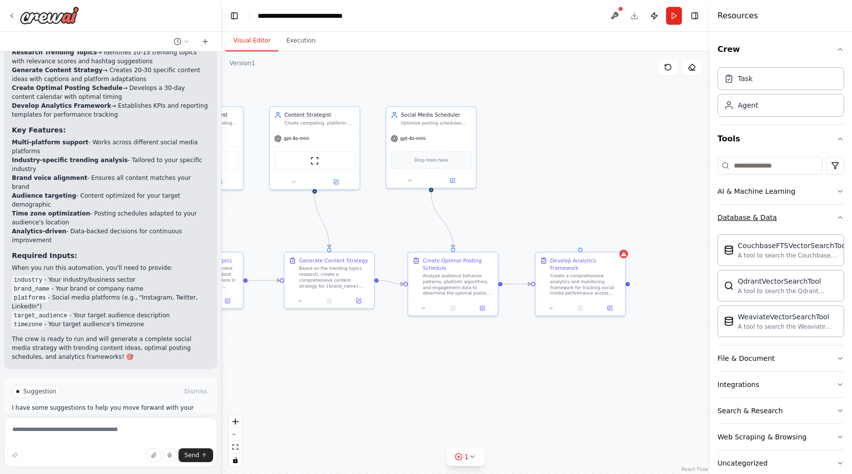
click at [766, 214] on div "Database & Data" at bounding box center [746, 218] width 59 height 10
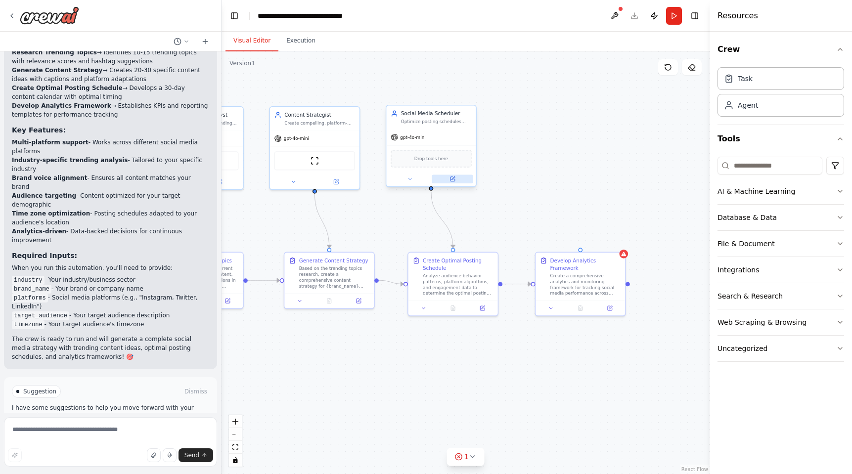
click at [456, 179] on button at bounding box center [452, 179] width 41 height 9
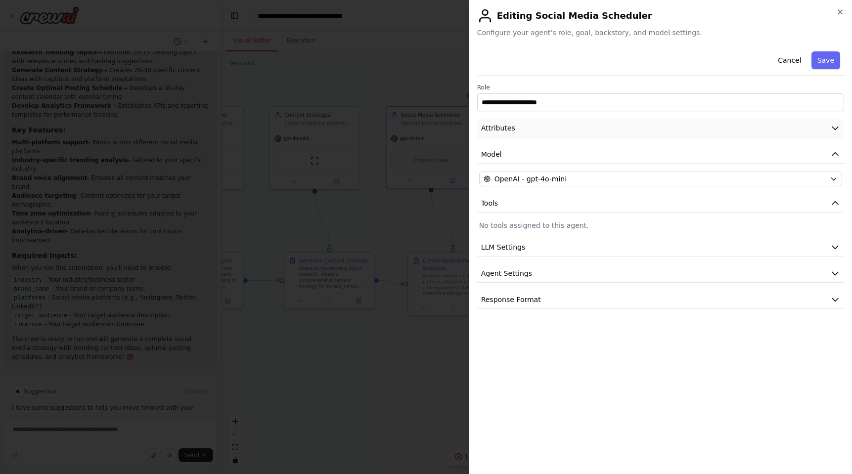
click at [532, 131] on button "Attributes" at bounding box center [660, 128] width 367 height 18
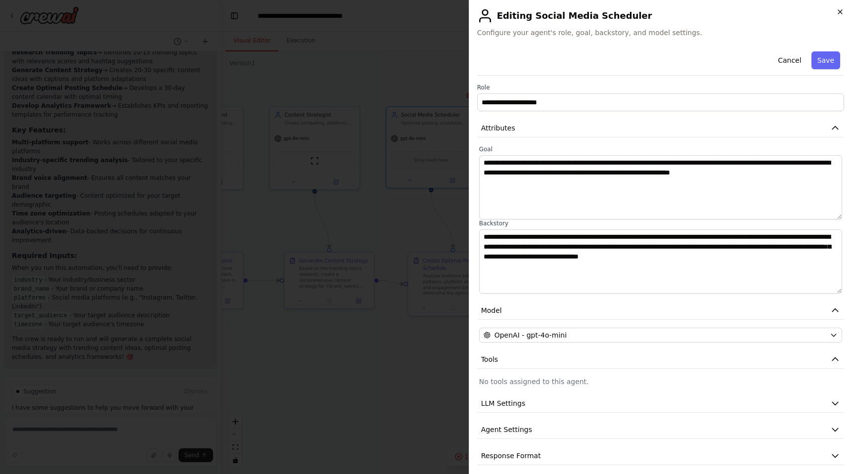
click at [839, 12] on icon "button" at bounding box center [840, 12] width 8 height 8
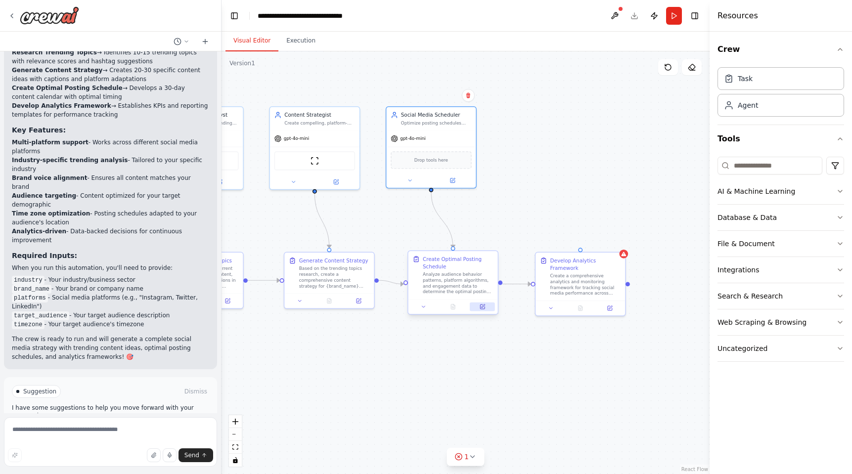
click at [484, 306] on icon at bounding box center [483, 307] width 6 height 6
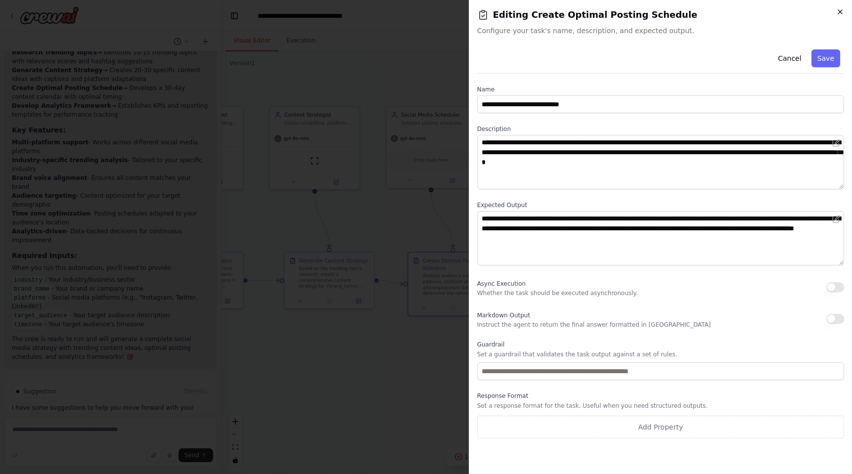
click at [841, 11] on icon "button" at bounding box center [840, 12] width 8 height 8
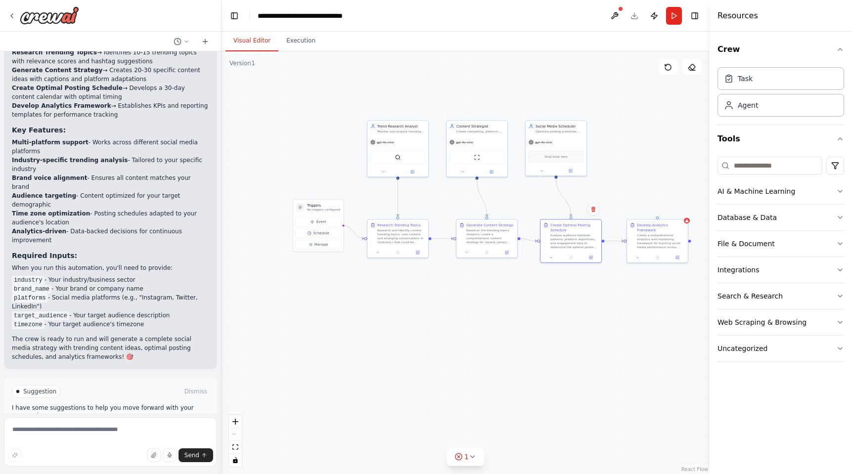
drag, startPoint x: 585, startPoint y: 162, endPoint x: 657, endPoint y: 159, distance: 71.3
click at [657, 159] on div ".deletable-edge-delete-btn { width: 20px; height: 20px; border: 0px solid #ffff…" at bounding box center [466, 262] width 488 height 423
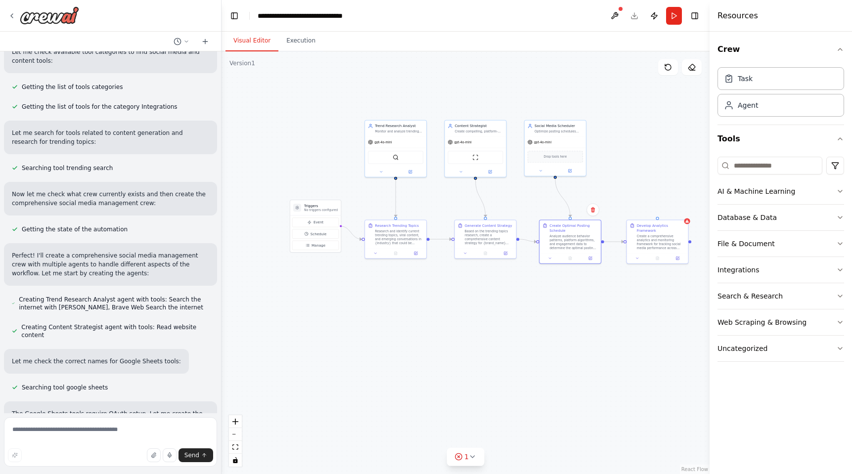
scroll to position [198, 0]
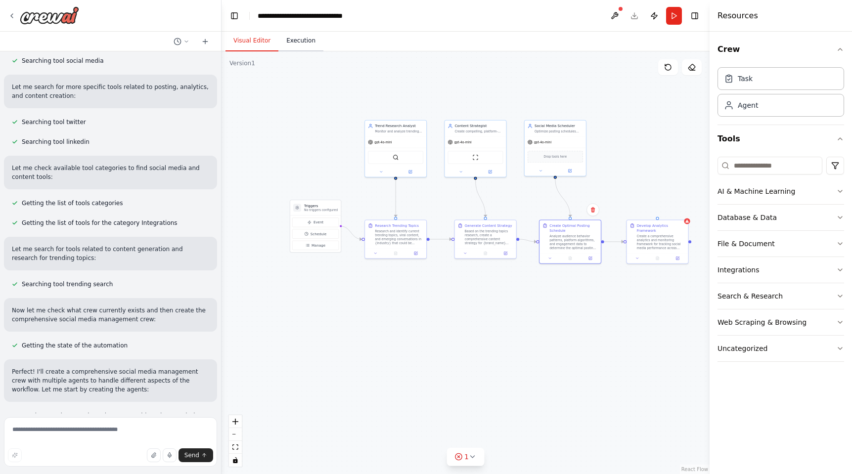
click at [302, 44] on button "Execution" at bounding box center [300, 41] width 45 height 21
click at [253, 42] on button "Visual Editor" at bounding box center [251, 41] width 53 height 21
click at [687, 221] on icon at bounding box center [686, 220] width 3 height 3
click at [681, 212] on icon at bounding box center [680, 209] width 4 height 5
click at [654, 211] on button "Confirm" at bounding box center [651, 210] width 35 height 12
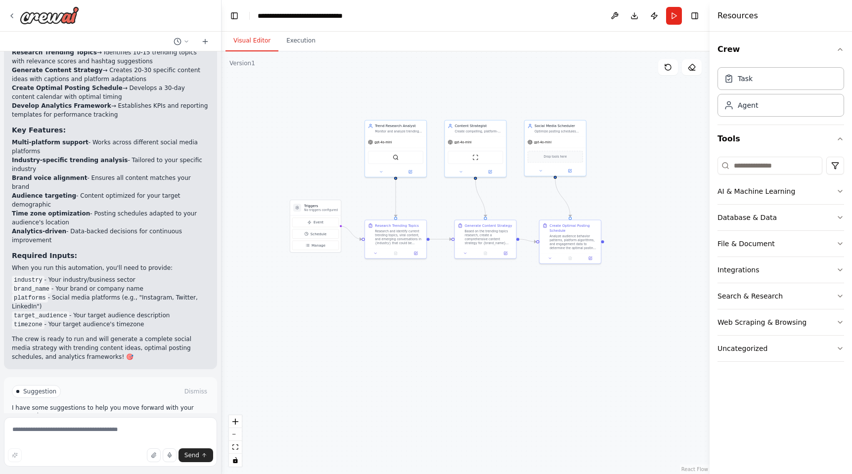
click at [105, 430] on span "Run Automation" at bounding box center [115, 434] width 48 height 8
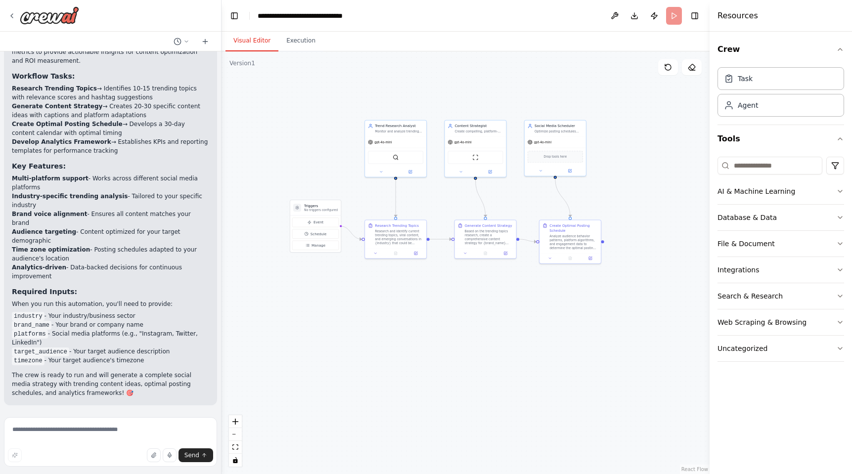
scroll to position [1132, 0]
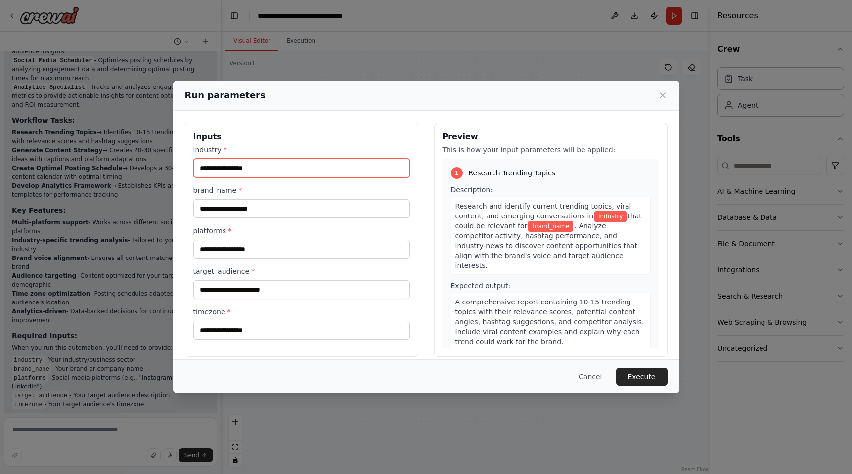
click at [241, 168] on input "industry *" at bounding box center [301, 168] width 217 height 19
type input "**********"
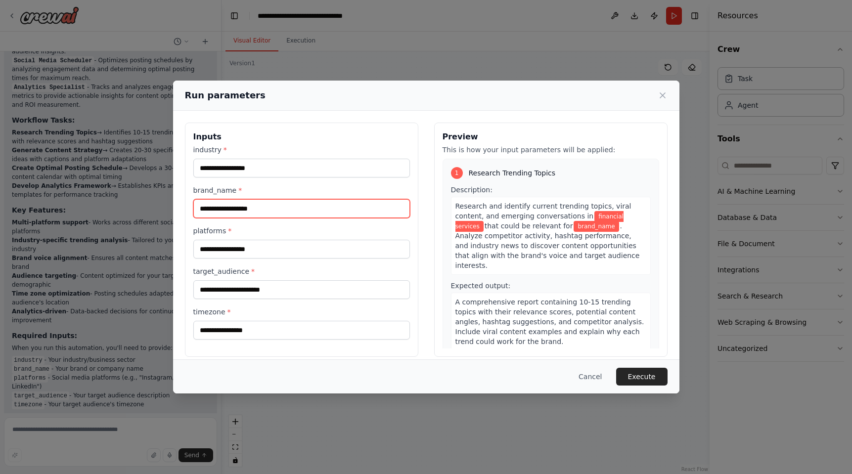
click at [240, 211] on input "brand_name *" at bounding box center [301, 208] width 217 height 19
type input "*****"
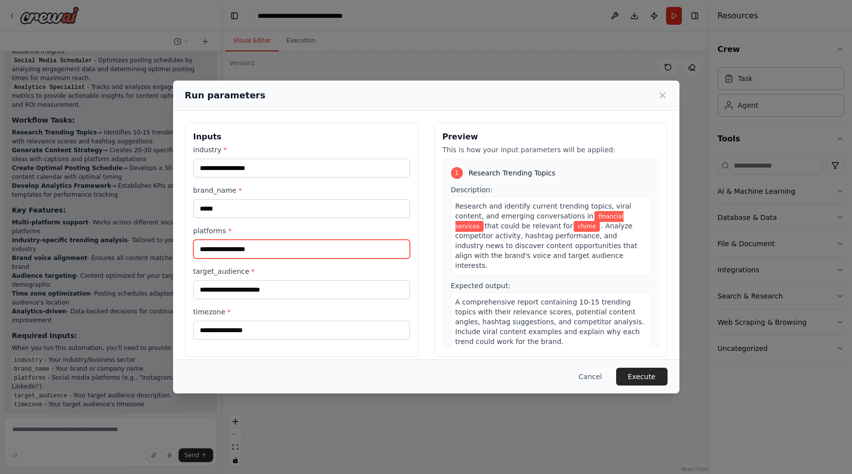
click at [244, 251] on input "platforms *" at bounding box center [301, 249] width 217 height 19
type input "********"
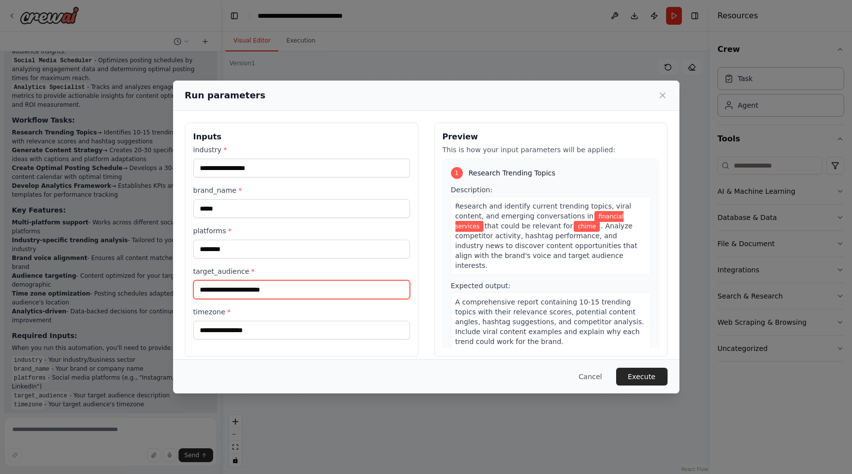
click at [246, 293] on input "target_audience *" at bounding box center [301, 289] width 217 height 19
type input "**********"
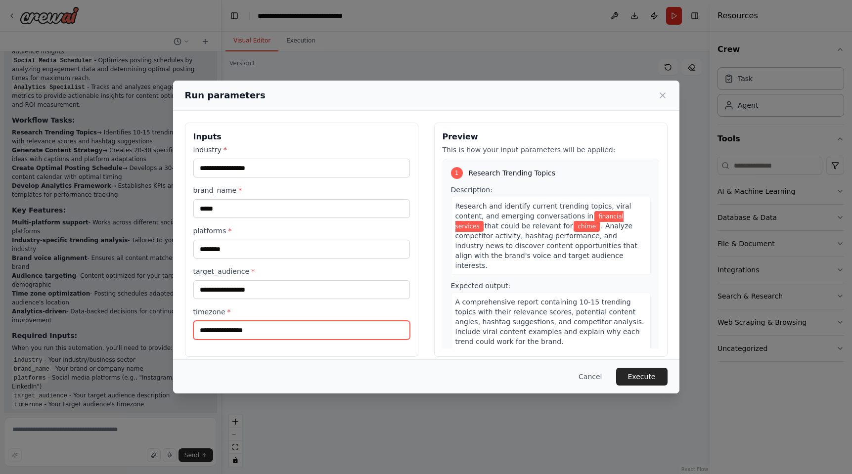
click at [244, 335] on input "timezone *" at bounding box center [301, 330] width 217 height 19
type input "***"
click at [642, 375] on button "Execute" at bounding box center [641, 377] width 51 height 18
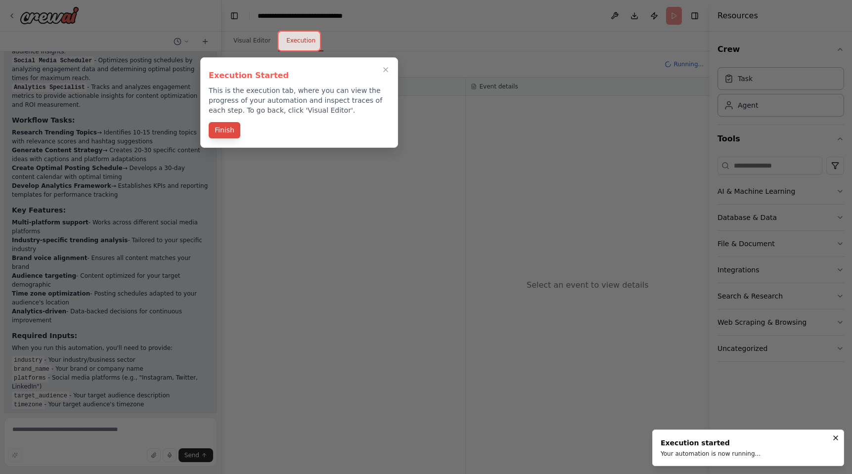
click at [222, 131] on button "Finish" at bounding box center [225, 130] width 32 height 16
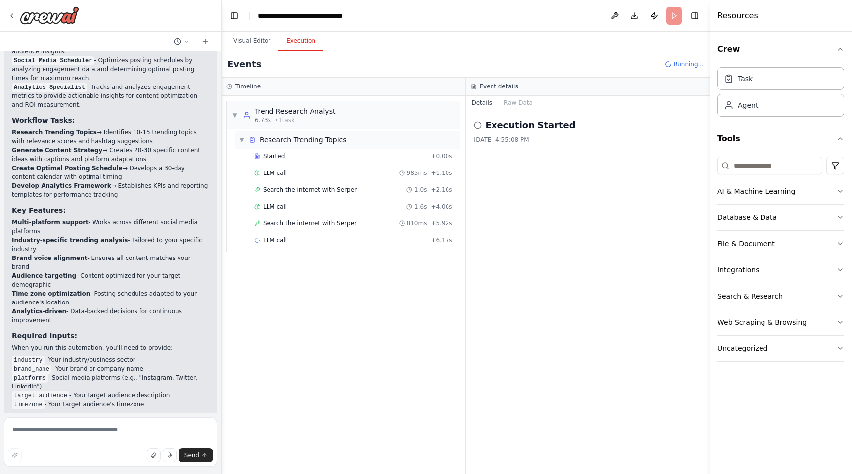
click at [242, 141] on span "▼" at bounding box center [242, 140] width 6 height 8
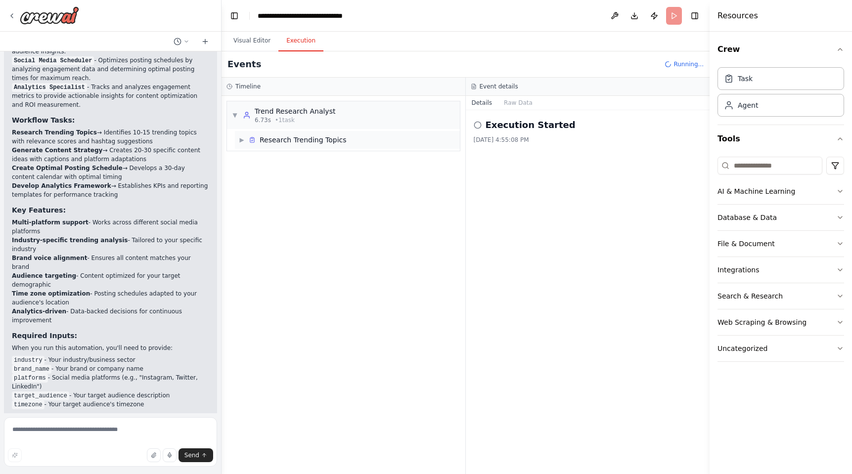
click at [242, 141] on span "▶" at bounding box center [242, 140] width 6 height 8
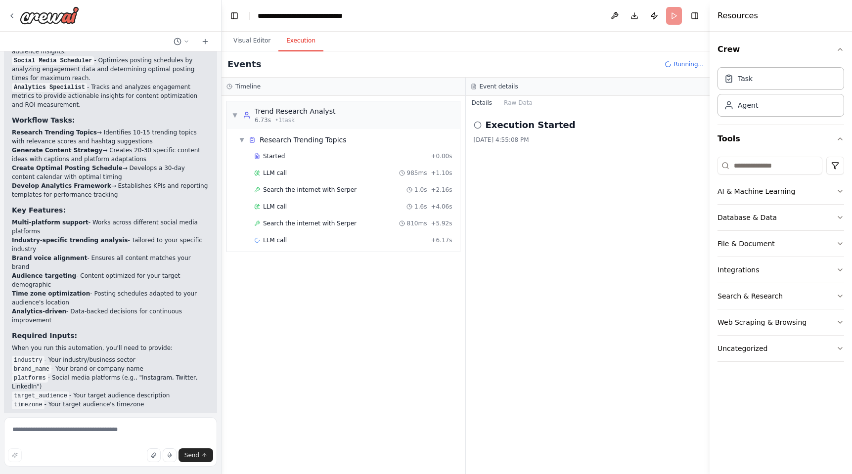
scroll to position [0, 0]
click at [9, 16] on icon at bounding box center [12, 16] width 8 height 8
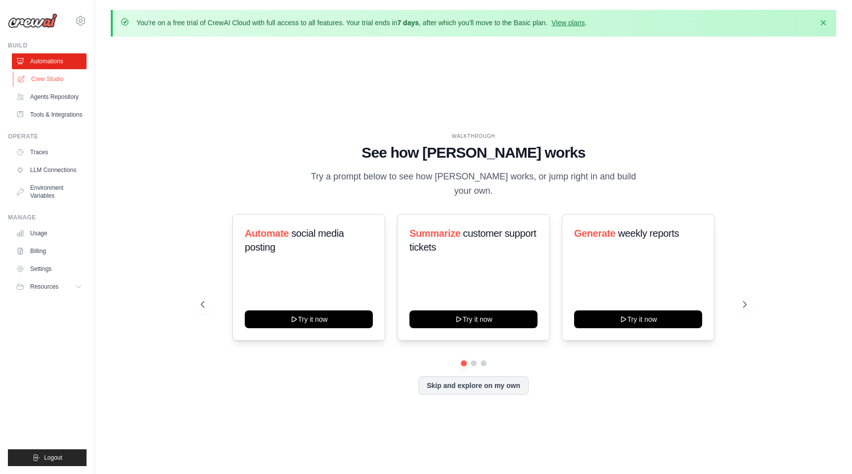
click at [55, 81] on link "Crew Studio" at bounding box center [50, 79] width 75 height 16
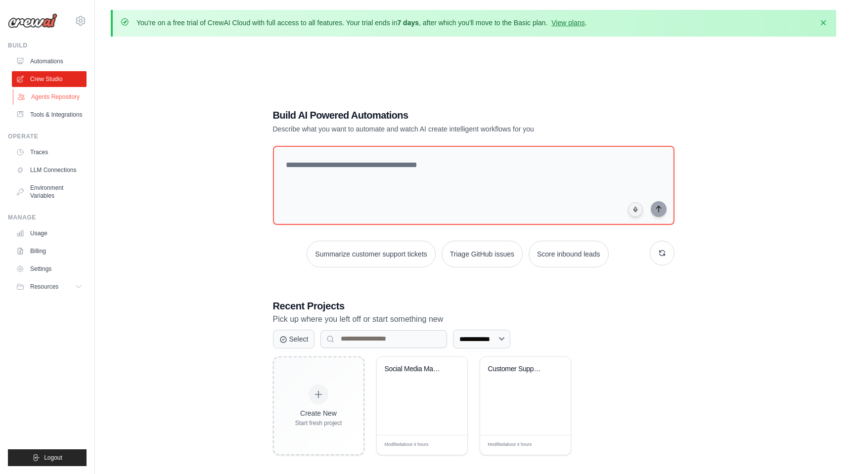
click at [44, 92] on link "Agents Repository" at bounding box center [50, 97] width 75 height 16
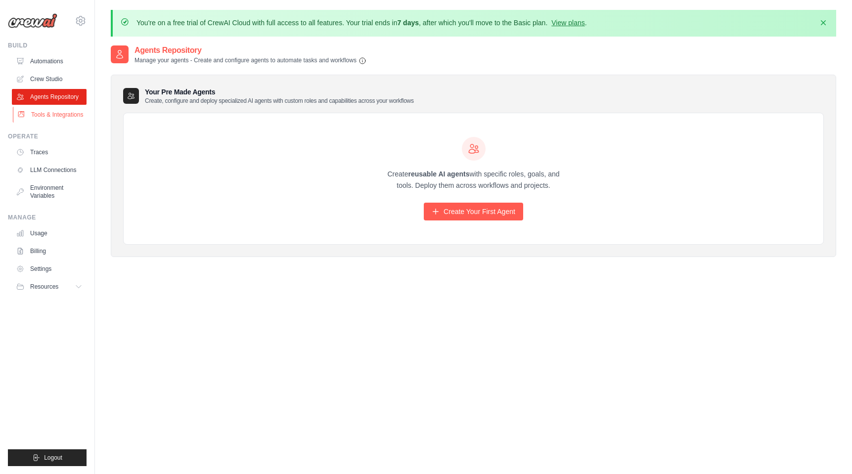
click at [57, 111] on link "Tools & Integrations" at bounding box center [50, 115] width 75 height 16
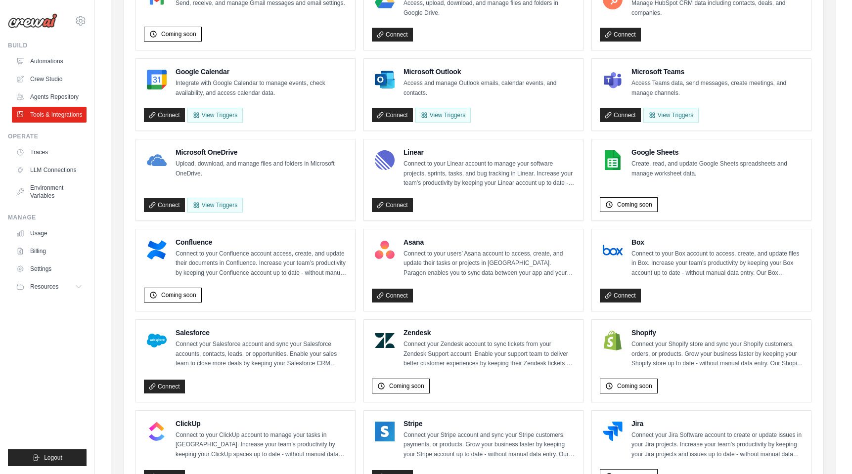
scroll to position [219, 0]
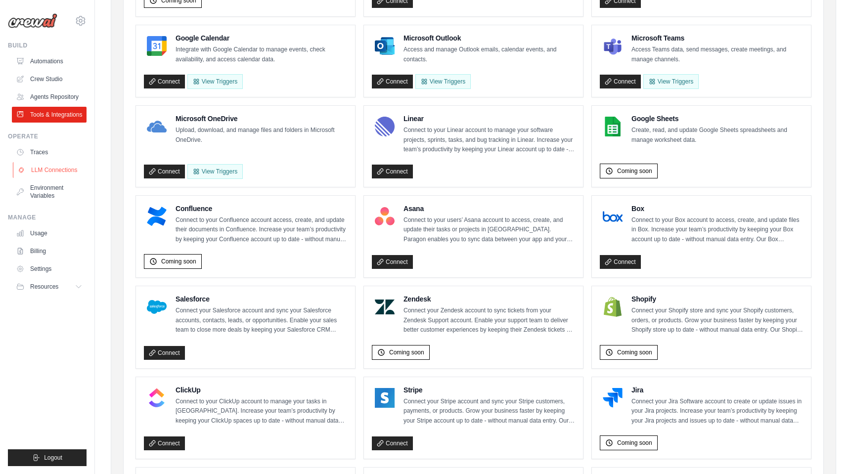
click at [57, 169] on link "LLM Connections" at bounding box center [50, 170] width 75 height 16
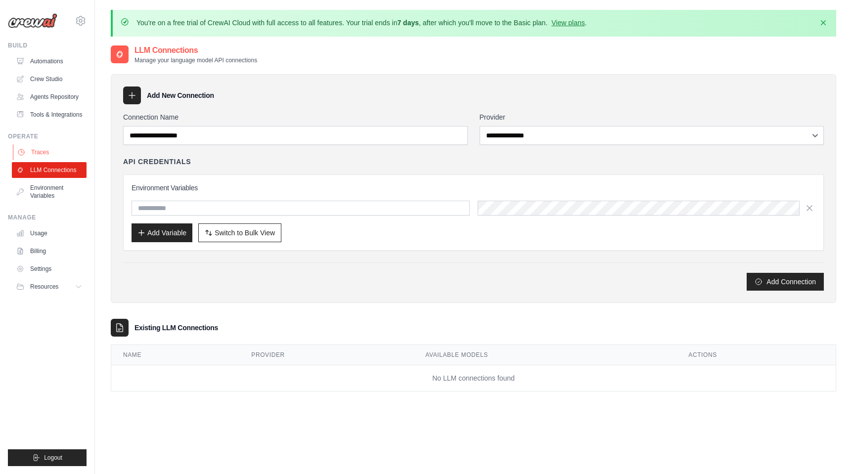
click at [40, 150] on link "Traces" at bounding box center [50, 152] width 75 height 16
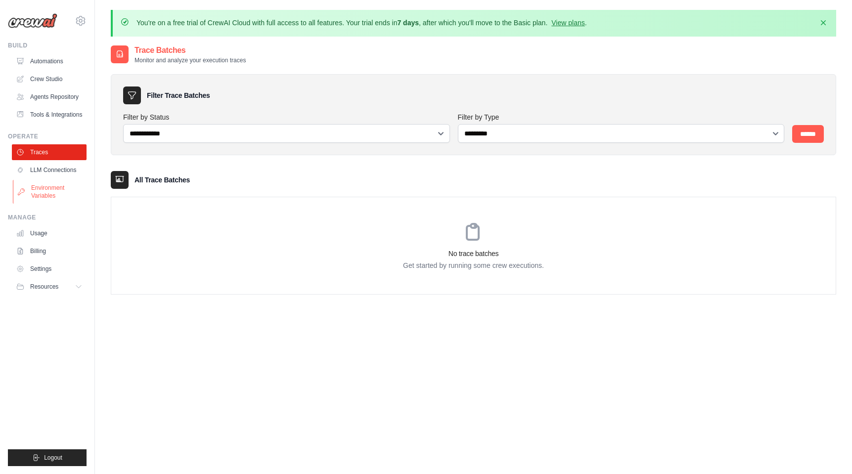
click at [50, 192] on link "Environment Variables" at bounding box center [50, 192] width 75 height 24
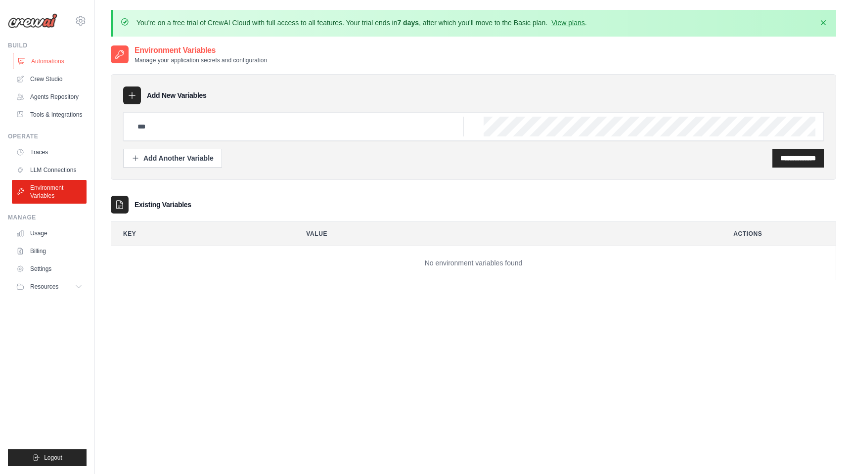
click at [49, 58] on link "Automations" at bounding box center [50, 61] width 75 height 16
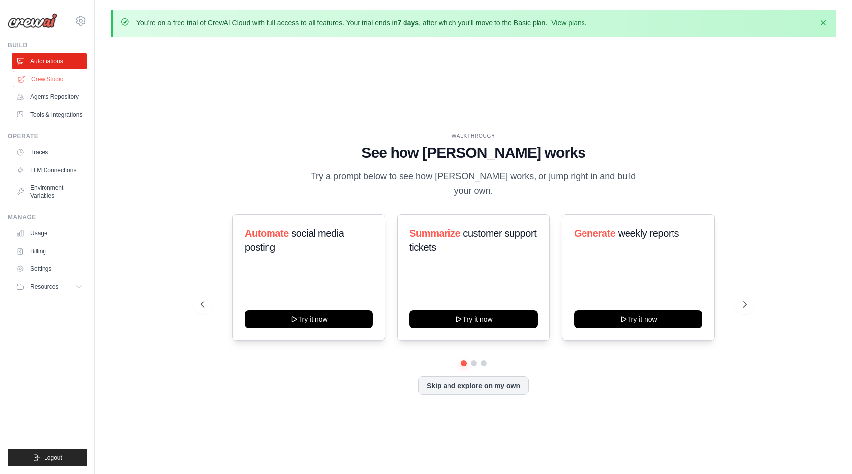
click at [51, 78] on link "Crew Studio" at bounding box center [50, 79] width 75 height 16
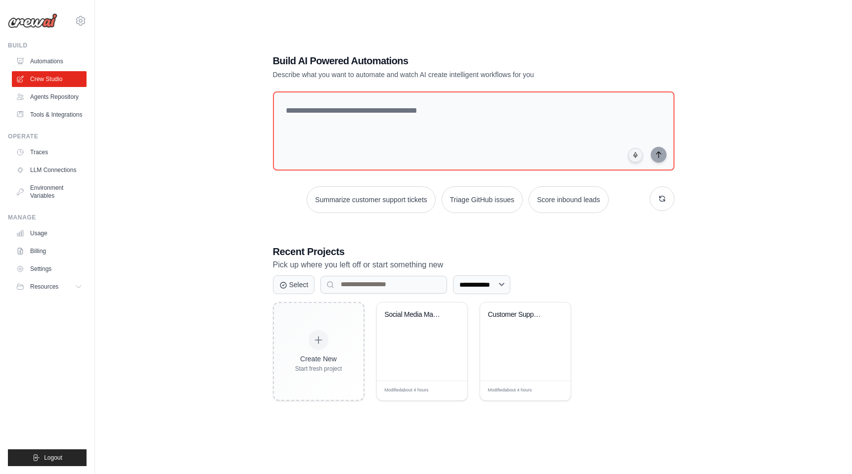
scroll to position [54, 0]
click at [437, 347] on div "Social Media Management Automation" at bounding box center [422, 342] width 90 height 78
click at [61, 63] on link "Automations" at bounding box center [50, 61] width 75 height 16
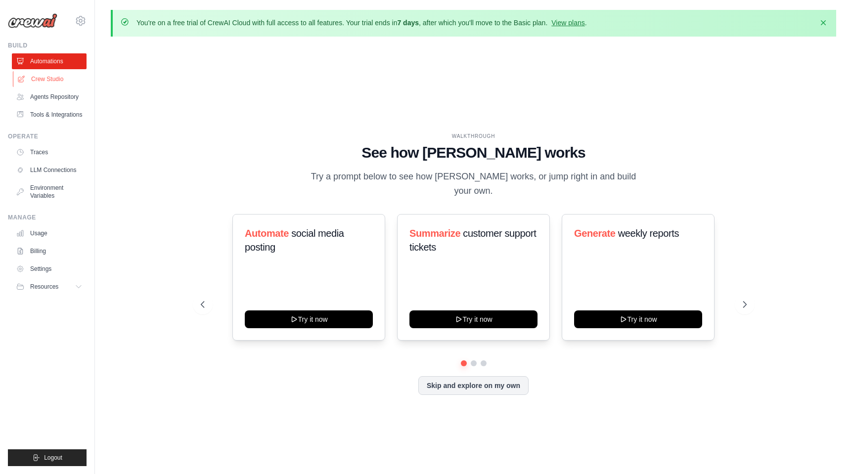
click at [48, 86] on link "Crew Studio" at bounding box center [50, 79] width 75 height 16
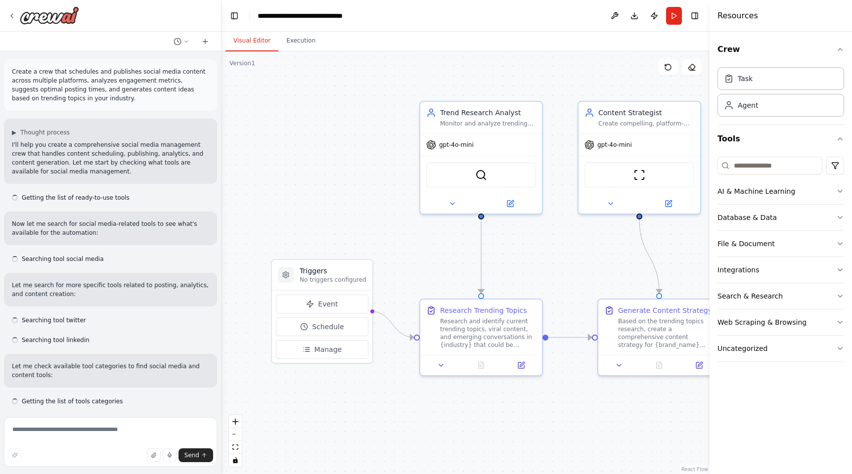
scroll to position [1132, 0]
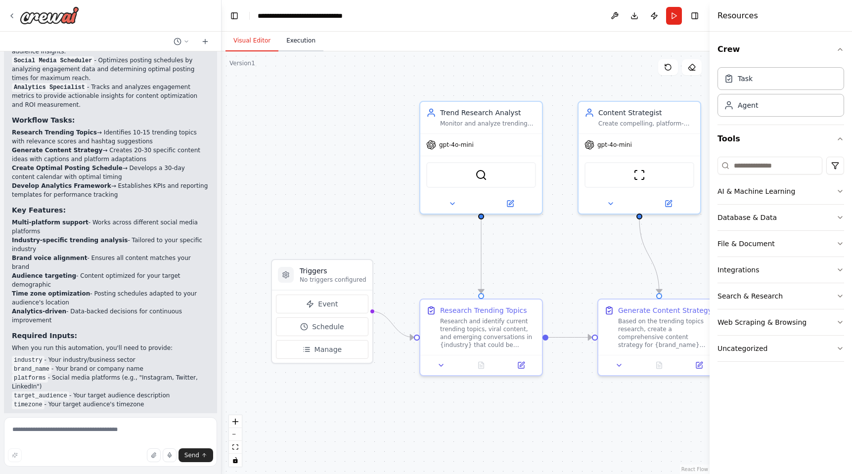
click at [294, 46] on button "Execution" at bounding box center [300, 41] width 45 height 21
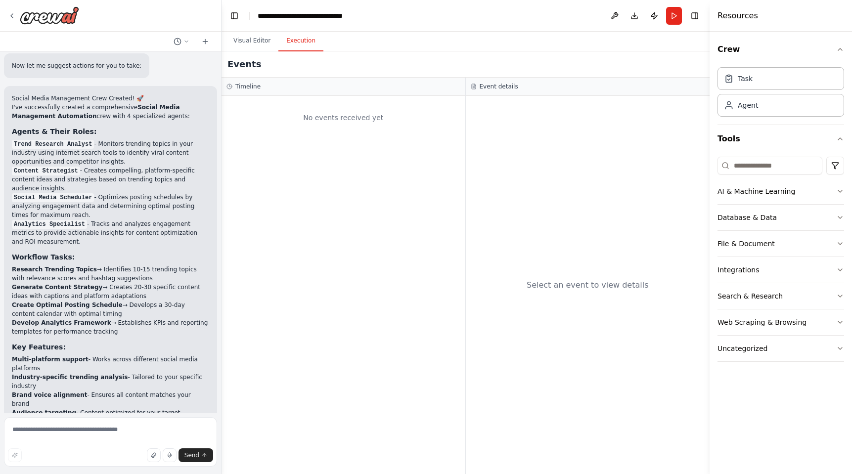
scroll to position [986, 0]
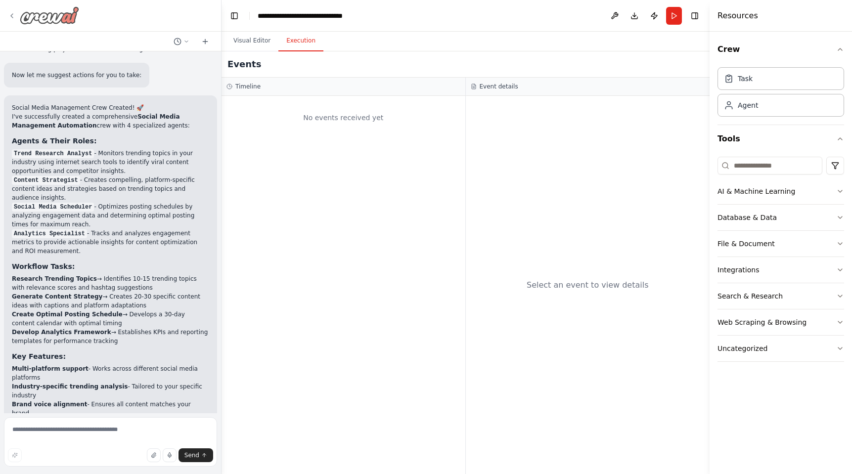
click at [17, 14] on div at bounding box center [43, 15] width 71 height 18
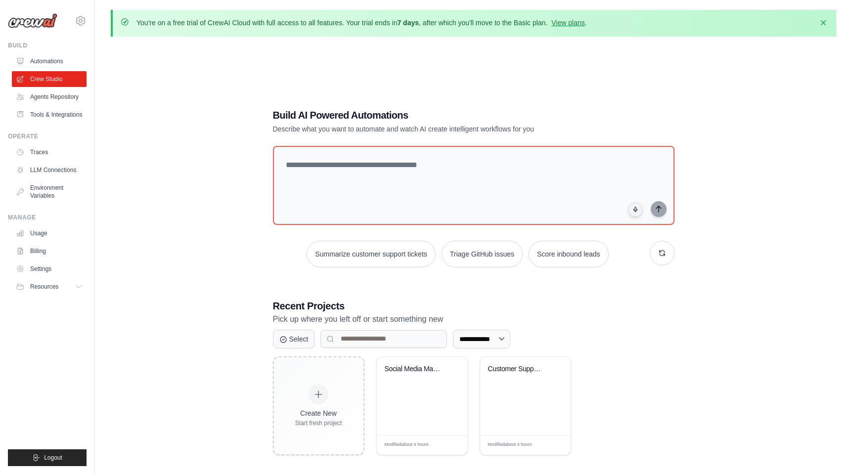
click at [54, 99] on link "Agents Repository" at bounding box center [49, 97] width 75 height 16
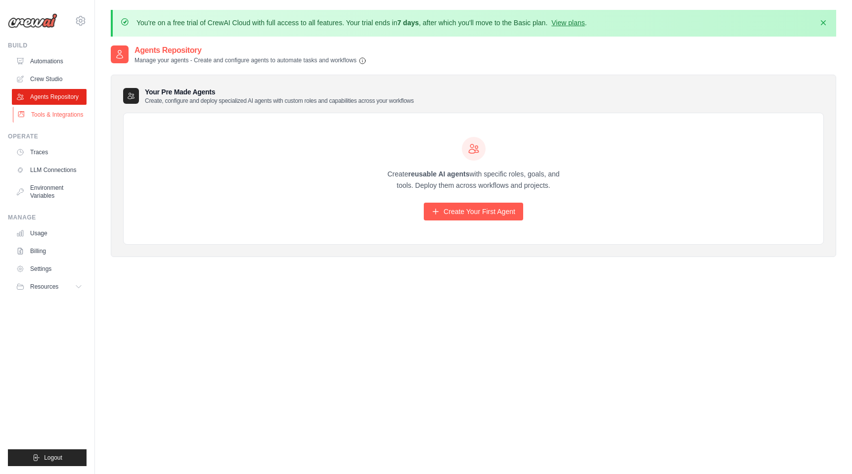
click at [53, 111] on link "Tools & Integrations" at bounding box center [50, 115] width 75 height 16
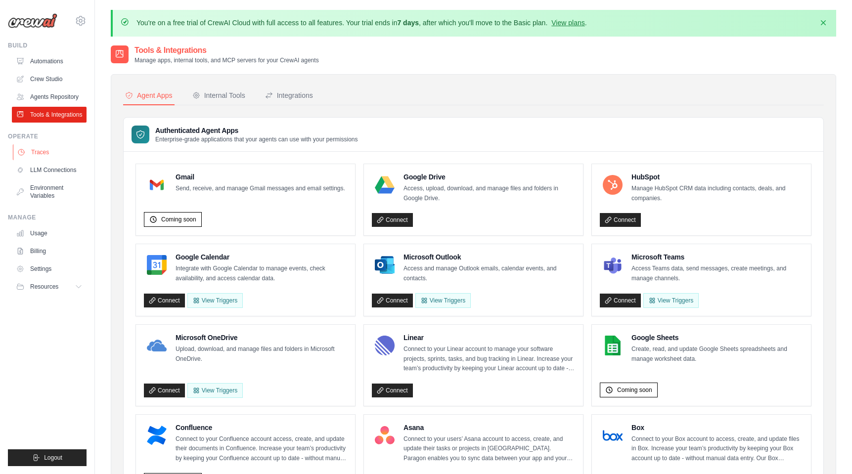
click at [47, 152] on link "Traces" at bounding box center [50, 152] width 75 height 16
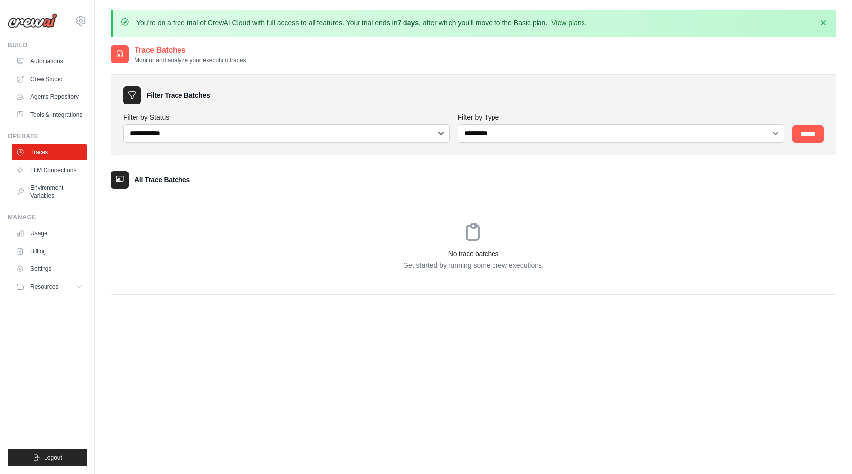
click at [133, 93] on icon at bounding box center [132, 95] width 10 height 10
click at [50, 172] on link "LLM Connections" at bounding box center [50, 170] width 75 height 16
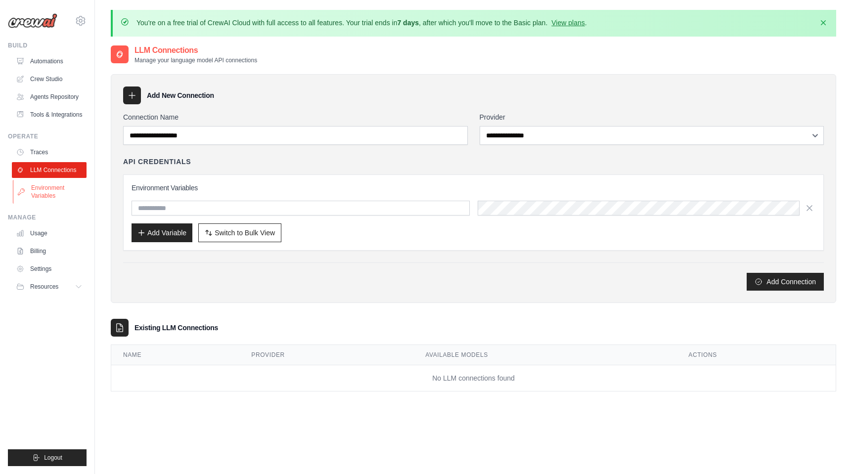
click at [50, 196] on link "Environment Variables" at bounding box center [50, 192] width 75 height 24
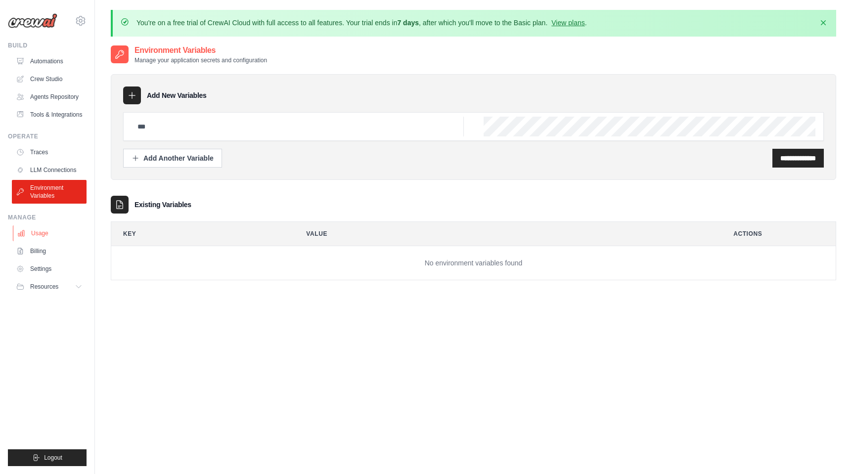
click at [43, 234] on link "Usage" at bounding box center [50, 233] width 75 height 16
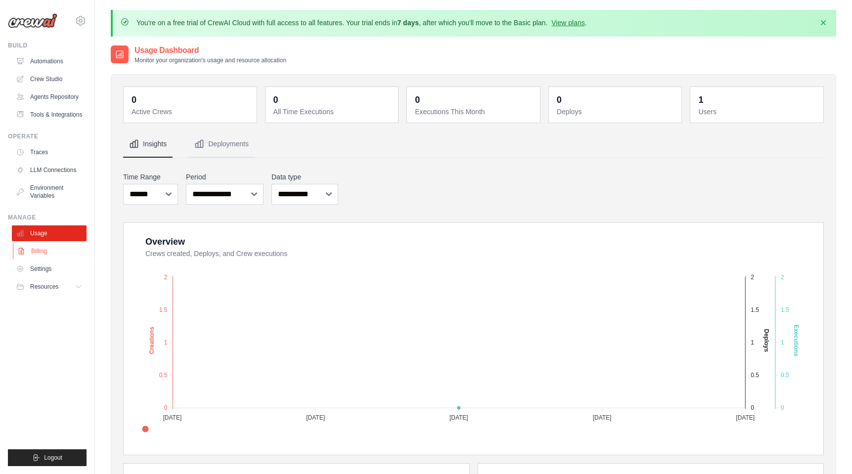
click at [46, 251] on link "Billing" at bounding box center [50, 251] width 75 height 16
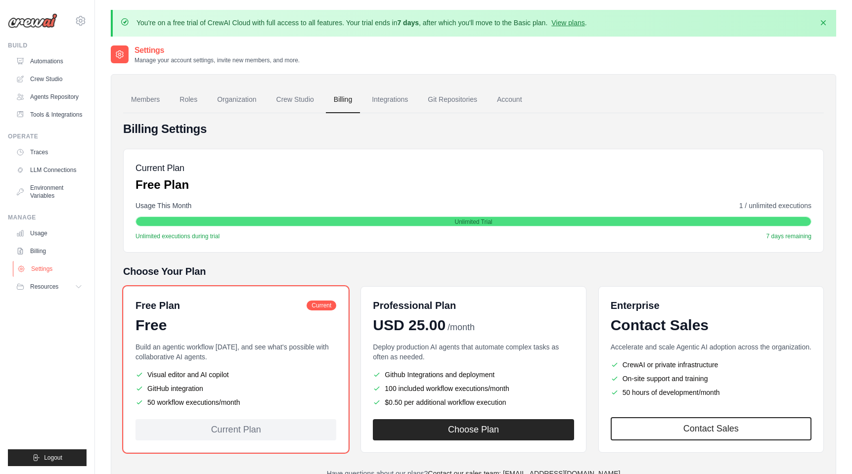
click at [44, 274] on link "Settings" at bounding box center [50, 269] width 75 height 16
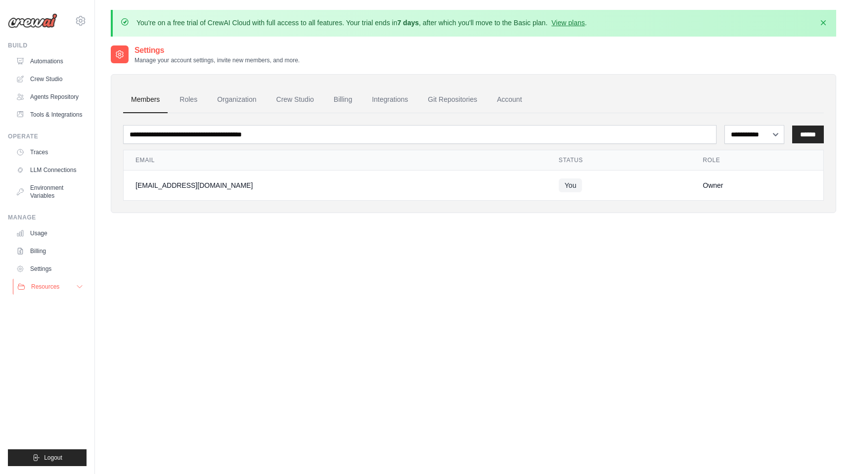
click at [45, 288] on span "Resources" at bounding box center [45, 287] width 28 height 8
click at [62, 348] on span "Video Tutorials" at bounding box center [54, 351] width 39 height 8
